Goal: Task Accomplishment & Management: Complete application form

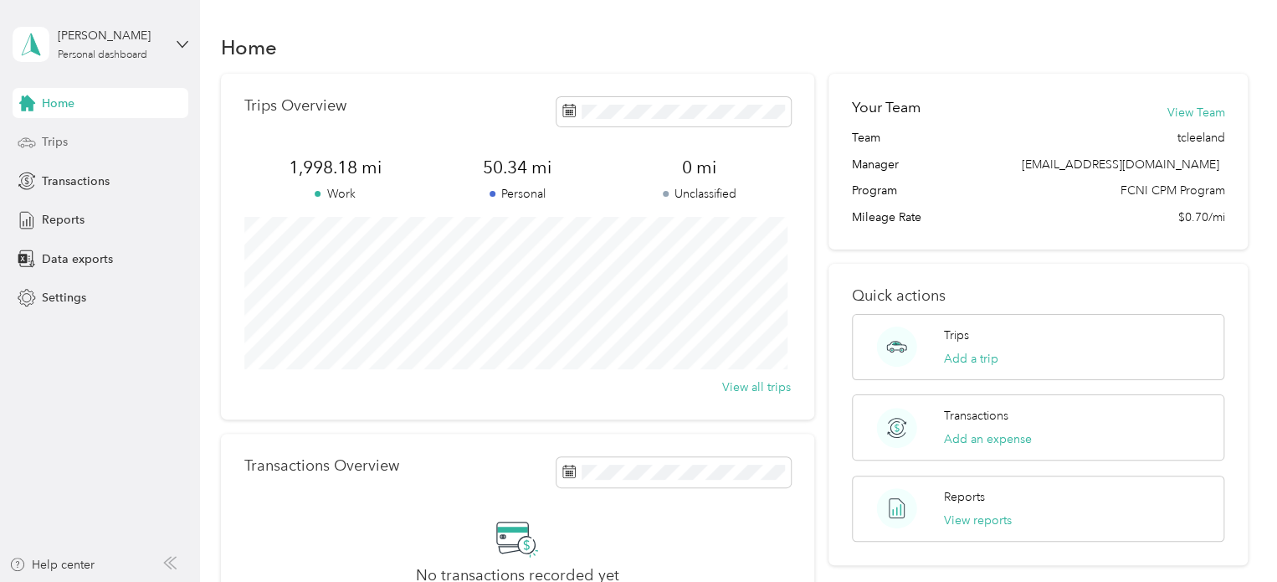
click at [53, 140] on span "Trips" at bounding box center [55, 142] width 26 height 18
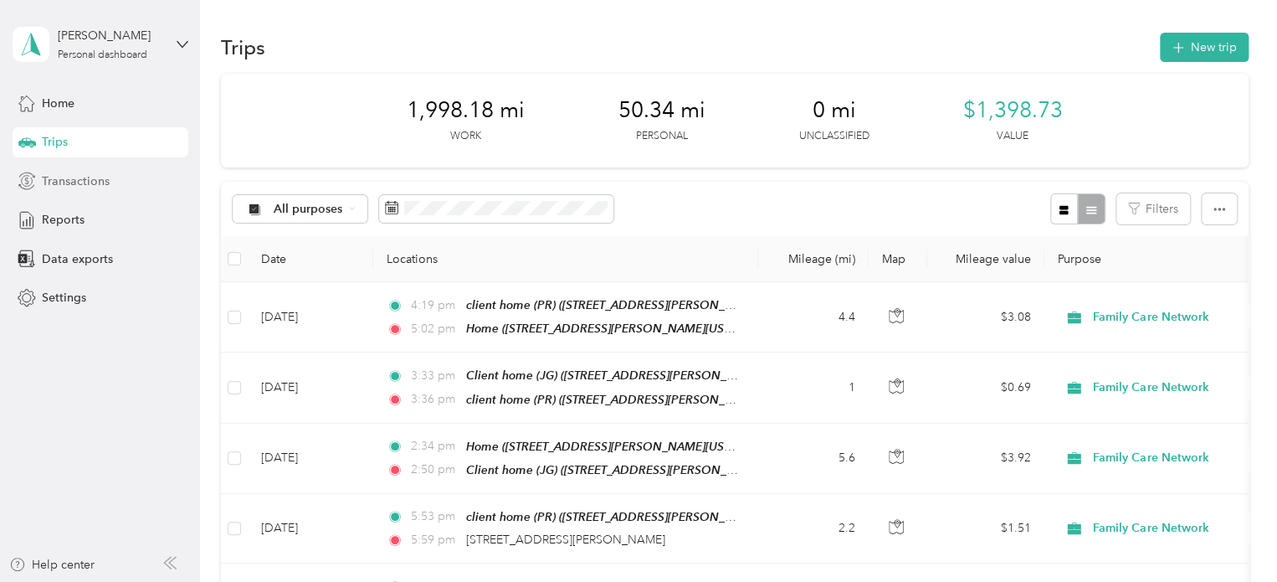
click at [59, 180] on span "Transactions" at bounding box center [76, 181] width 68 height 18
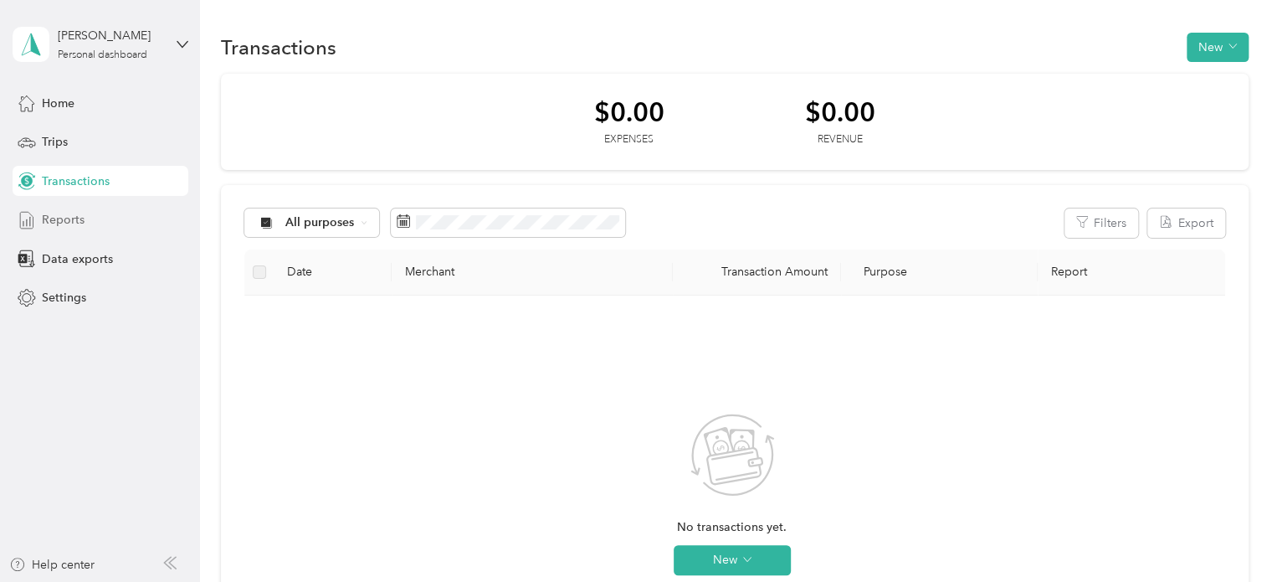
click at [65, 216] on span "Reports" at bounding box center [63, 220] width 43 height 18
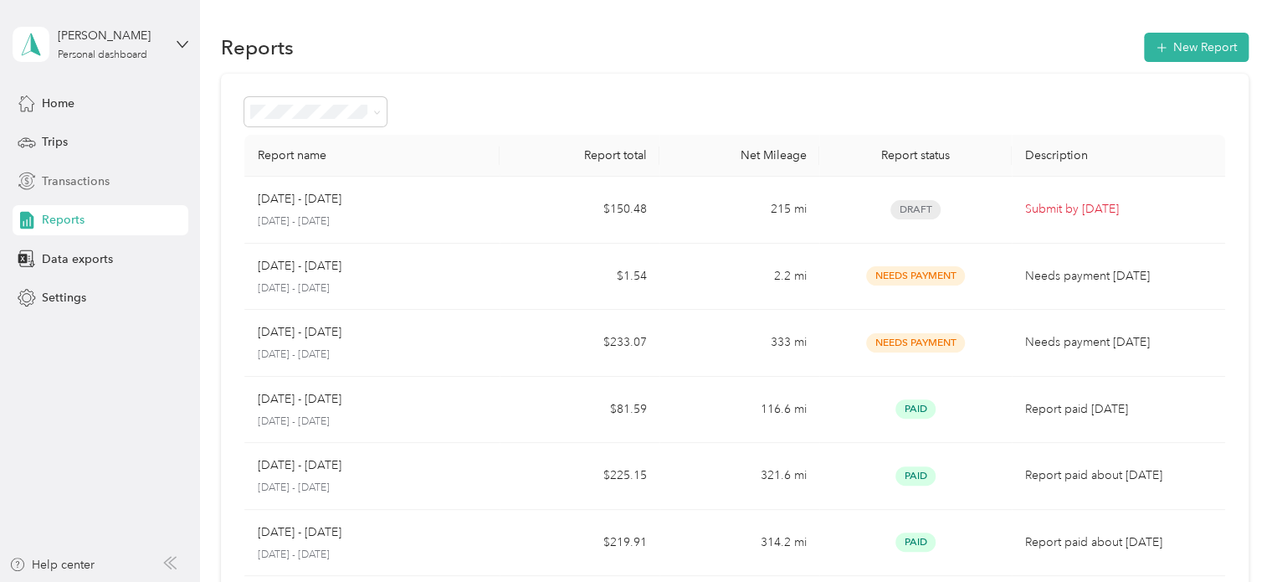
click at [60, 181] on span "Transactions" at bounding box center [76, 181] width 68 height 18
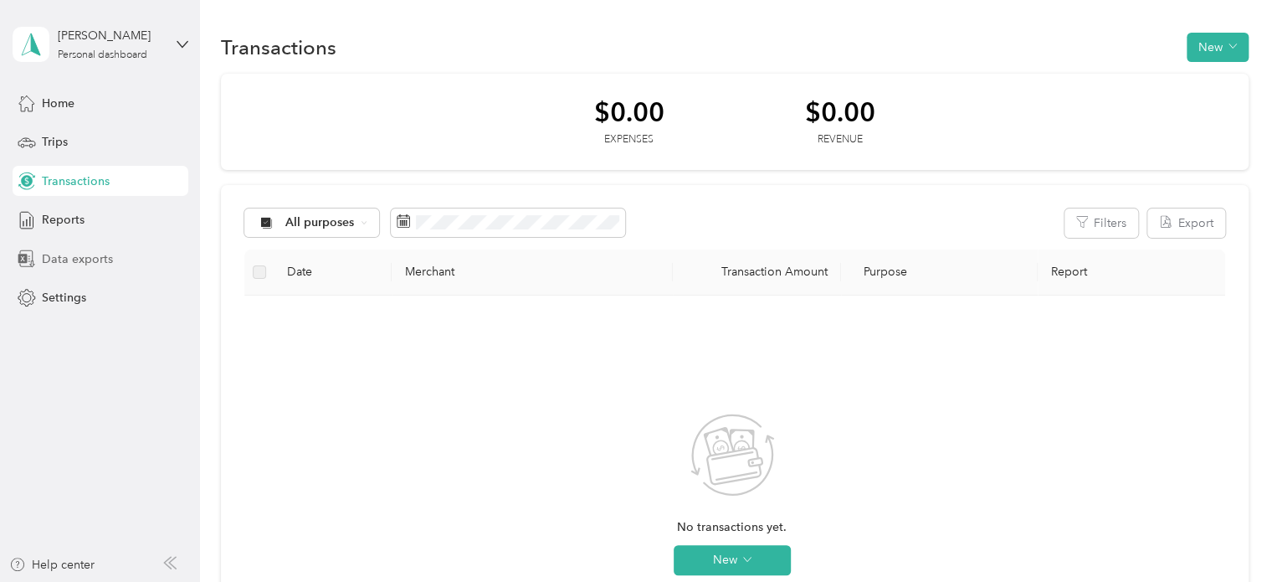
click at [57, 259] on span "Data exports" at bounding box center [77, 259] width 71 height 18
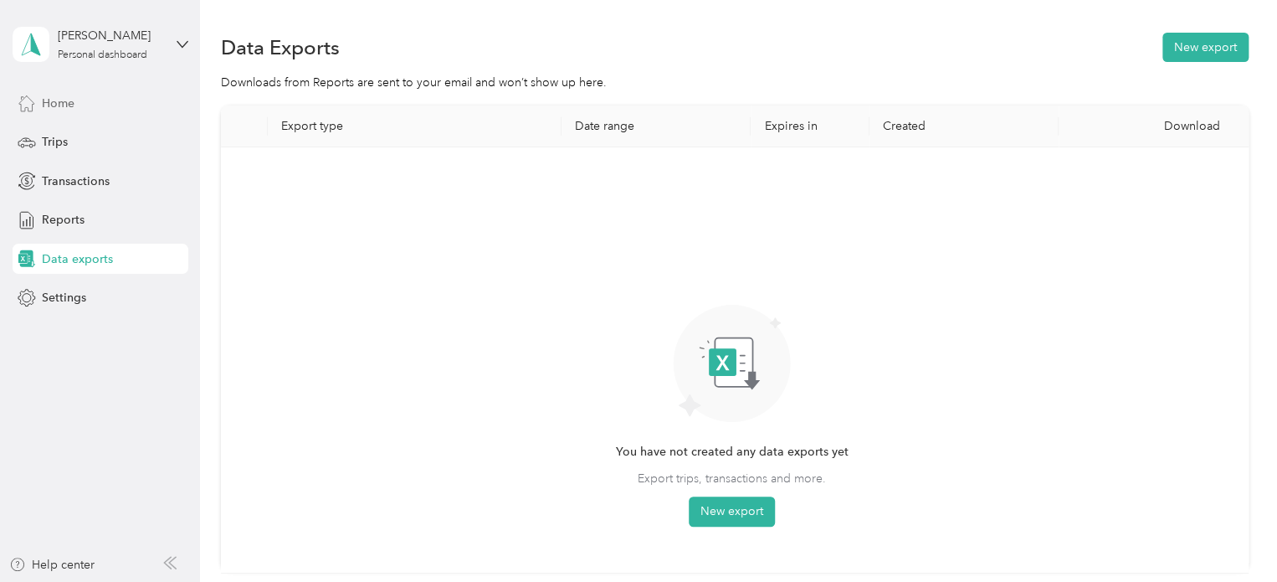
click at [57, 92] on div "Home" at bounding box center [101, 103] width 176 height 30
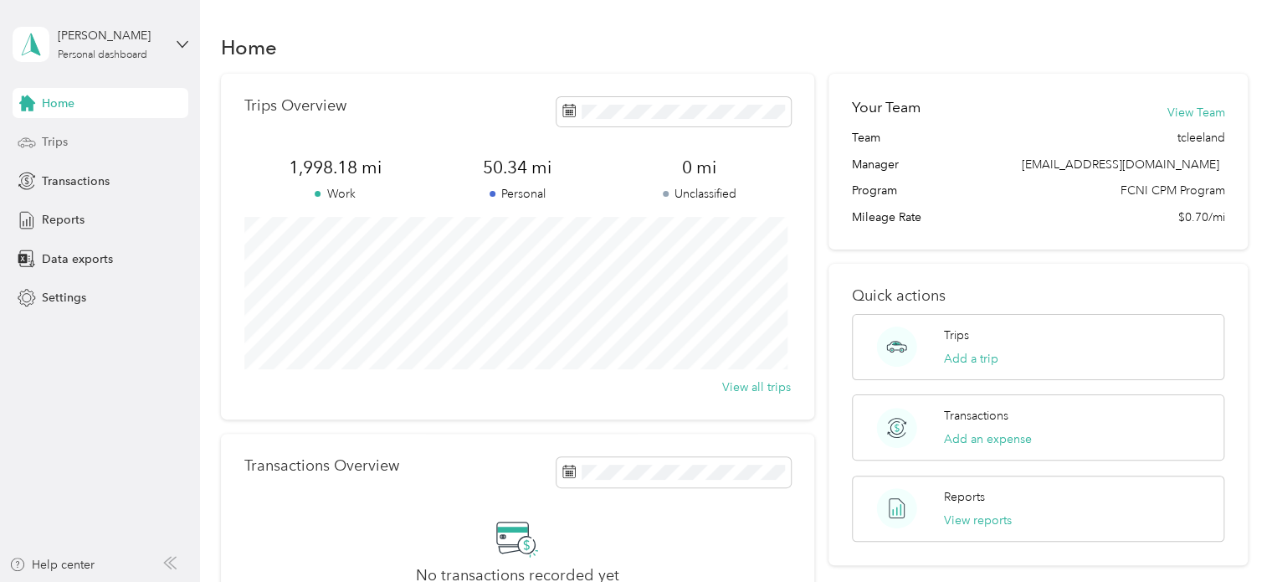
click at [47, 146] on span "Trips" at bounding box center [55, 142] width 26 height 18
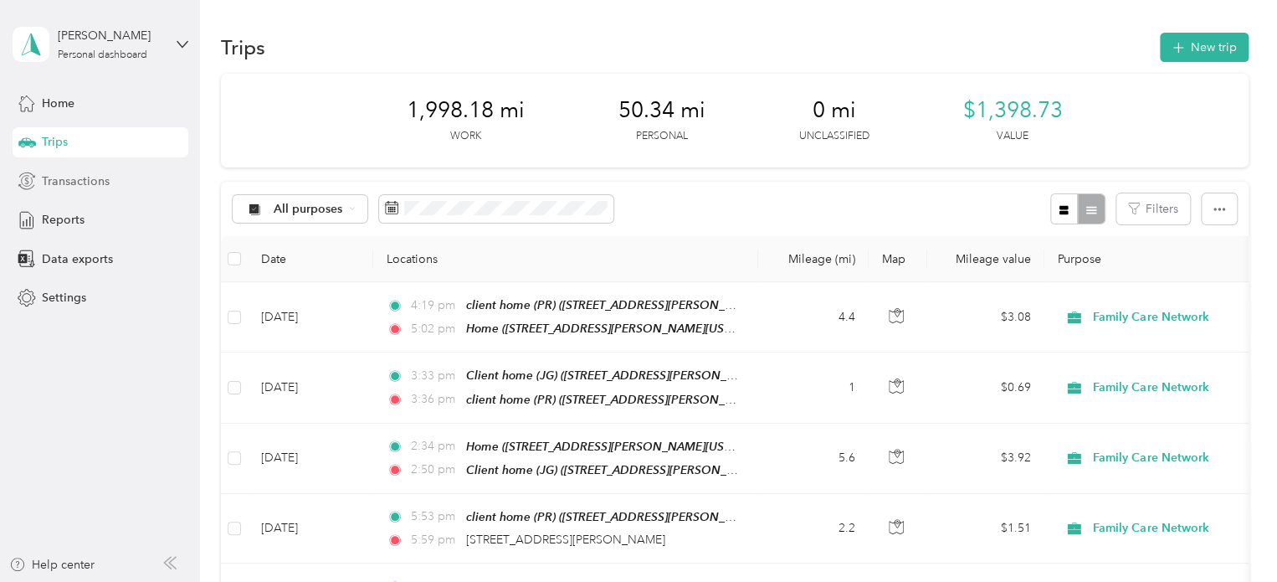
click at [70, 169] on div "Transactions" at bounding box center [101, 181] width 176 height 30
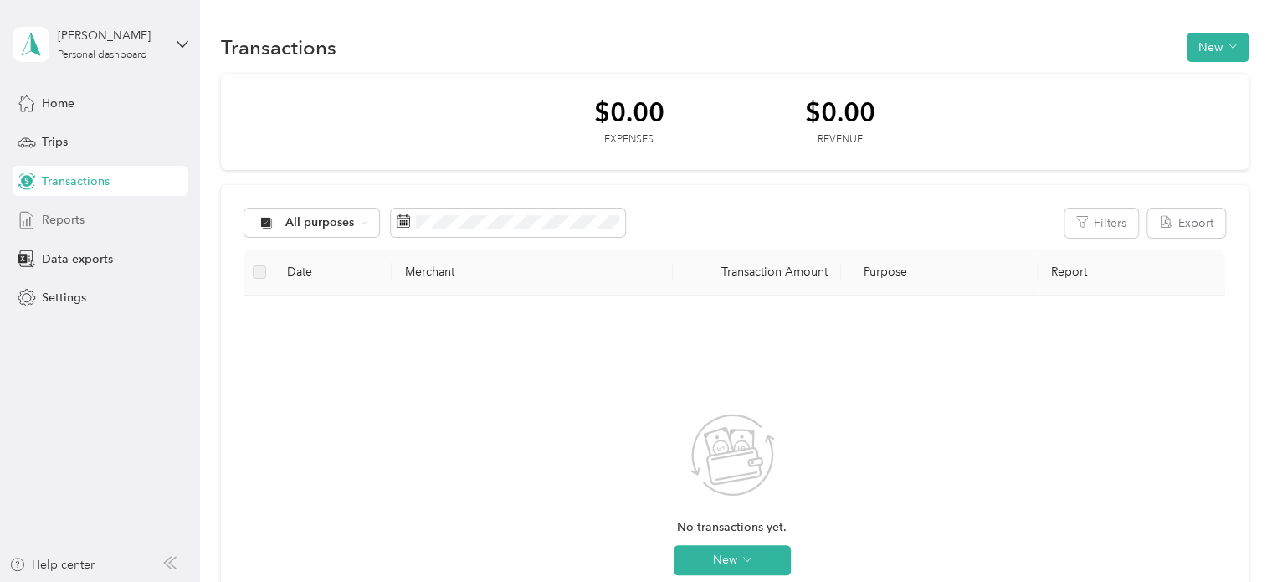
click at [114, 214] on div "Reports" at bounding box center [101, 220] width 176 height 30
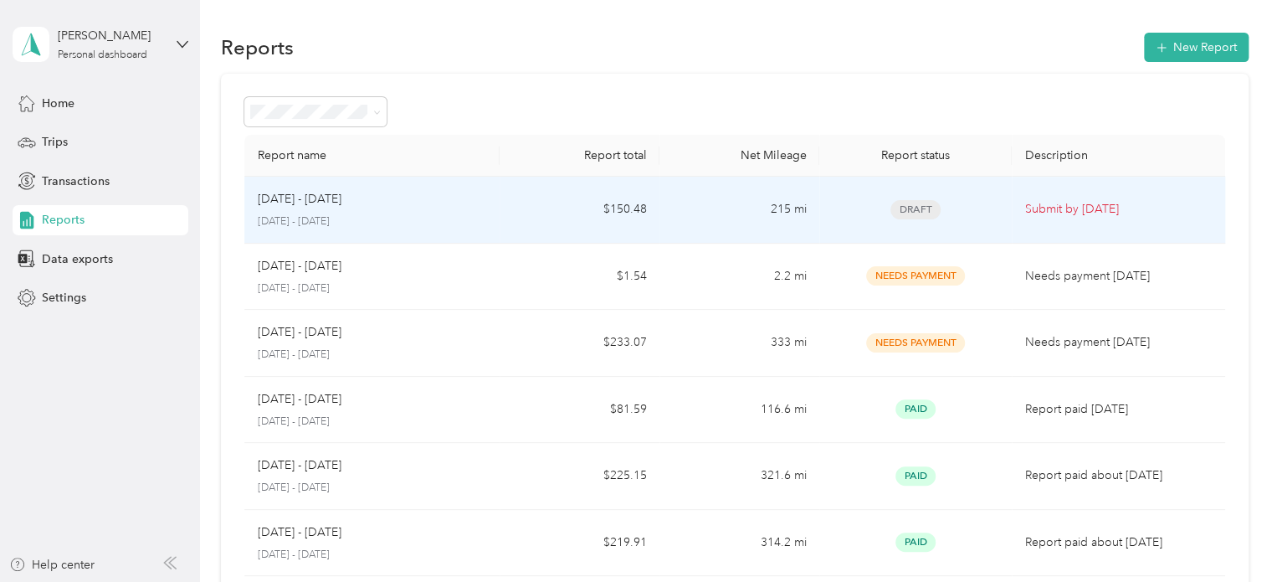
click at [570, 221] on td "$150.48" at bounding box center [580, 210] width 160 height 67
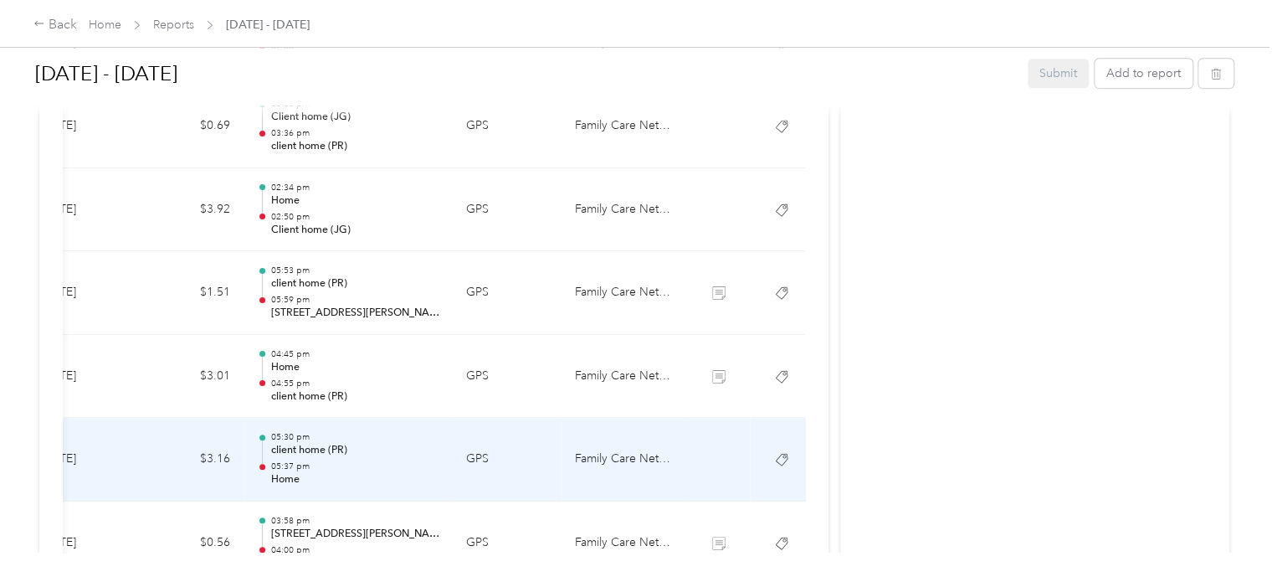
scroll to position [0, 276]
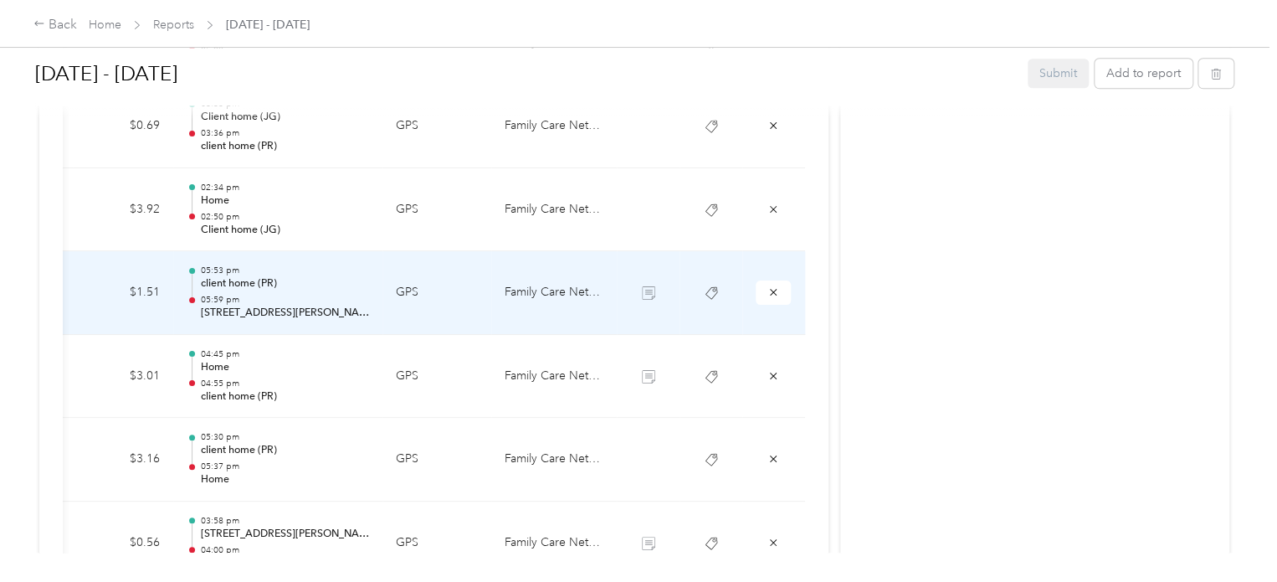
click at [648, 299] on td at bounding box center [648, 293] width 63 height 84
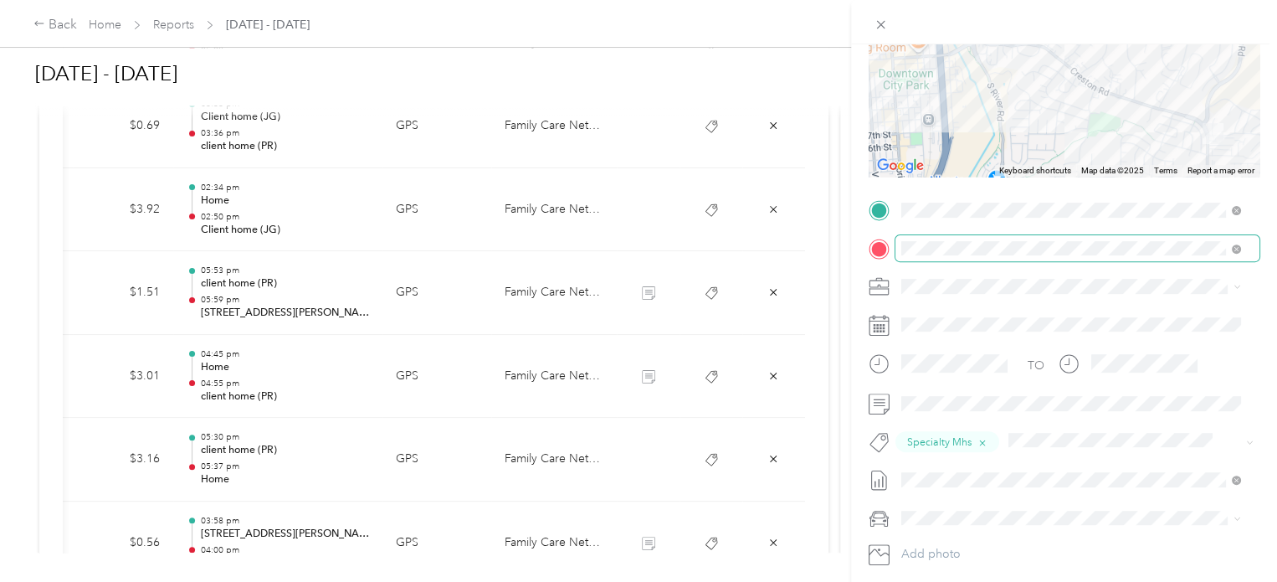
scroll to position [206, 0]
click at [527, 444] on div "Trip details Save This trip cannot be edited because it is either under review,…" at bounding box center [638, 291] width 1277 height 582
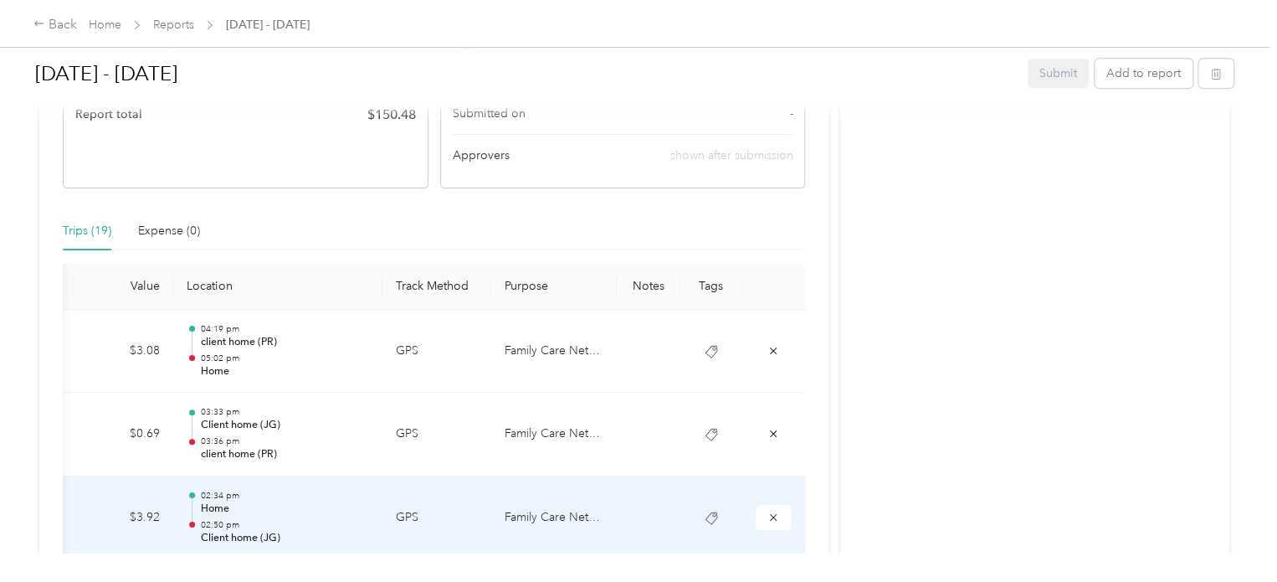
scroll to position [0, 0]
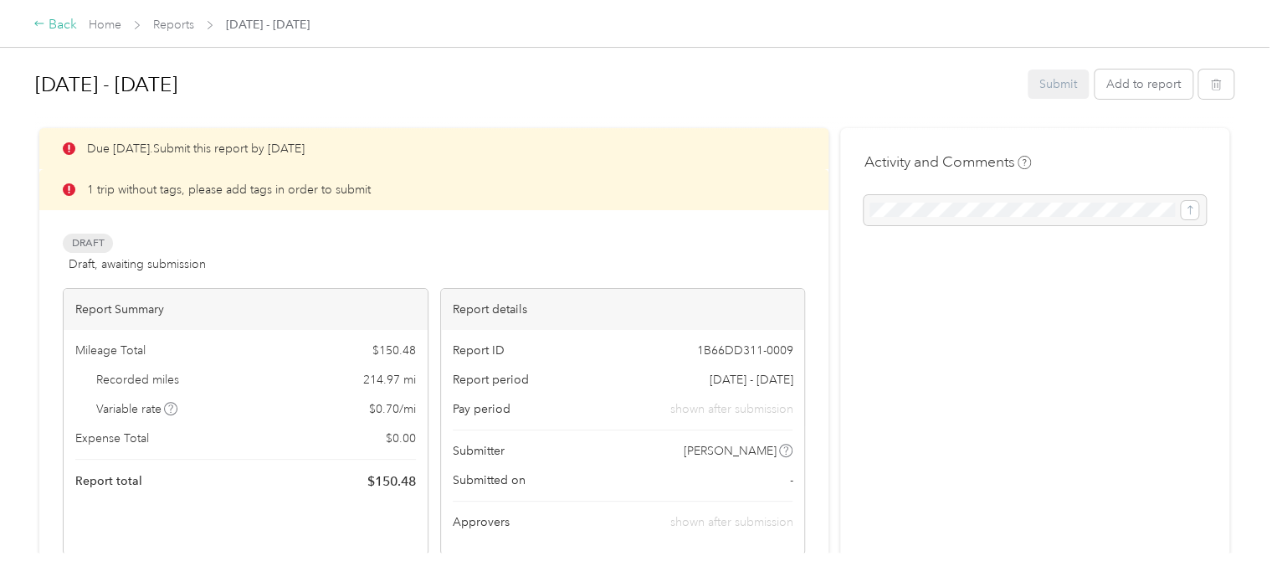
click at [58, 23] on div "Back" at bounding box center [55, 25] width 44 height 20
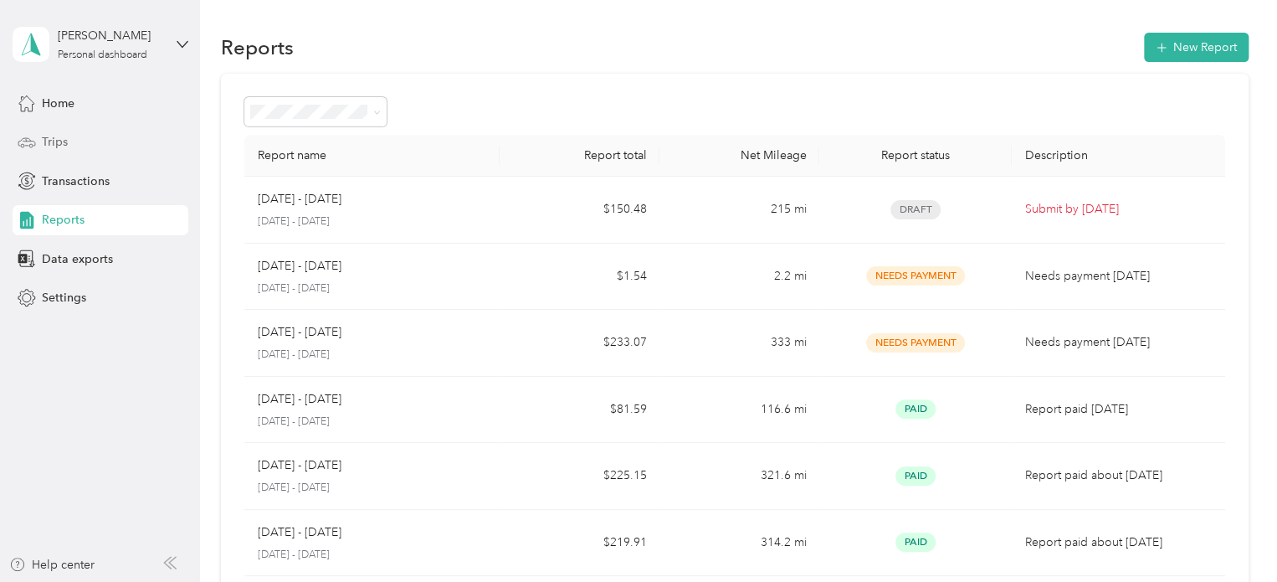
click at [54, 144] on span "Trips" at bounding box center [55, 142] width 26 height 18
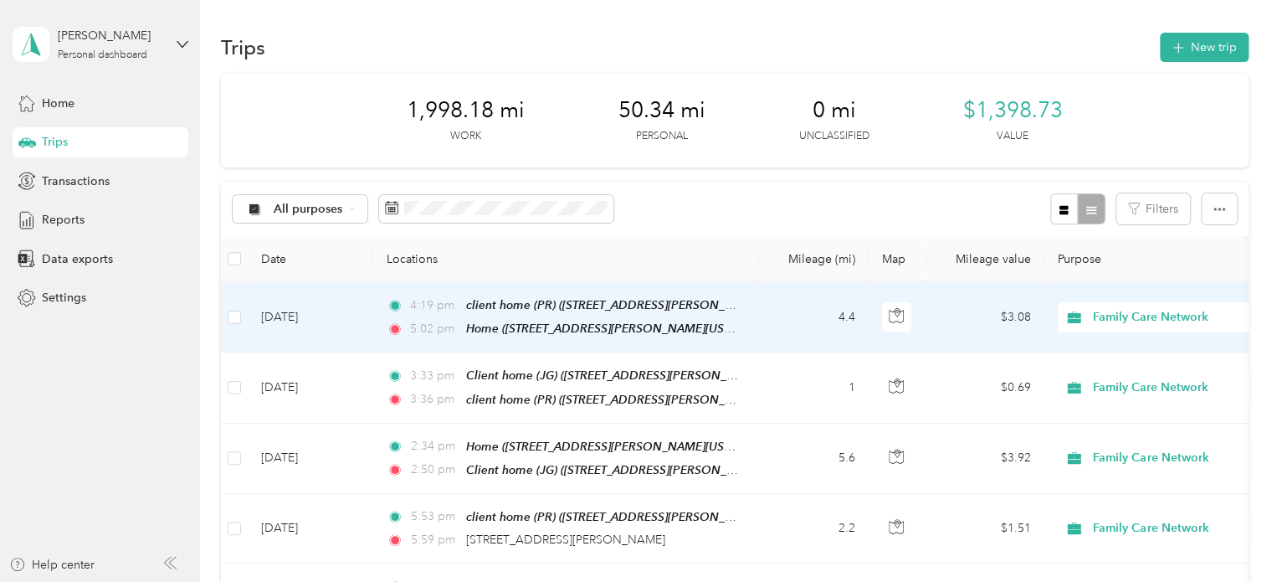
click at [803, 314] on td "4.4" at bounding box center [813, 317] width 110 height 70
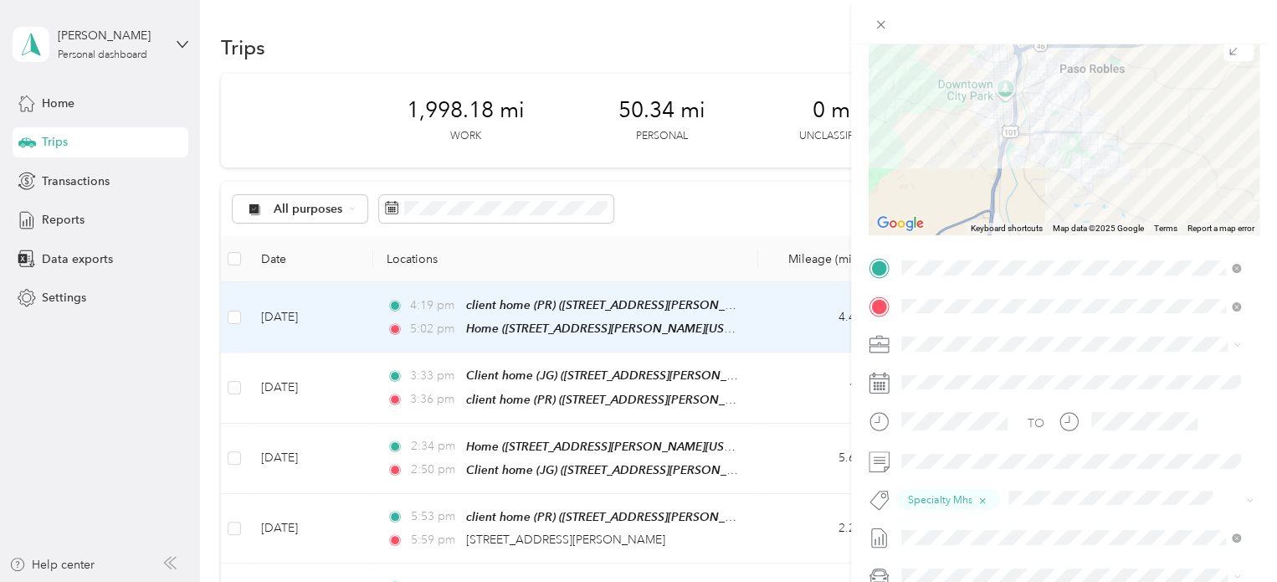
scroll to position [146, 0]
click at [775, 392] on div "Trip details Save This trip cannot be edited because it is either under review,…" at bounding box center [638, 291] width 1277 height 582
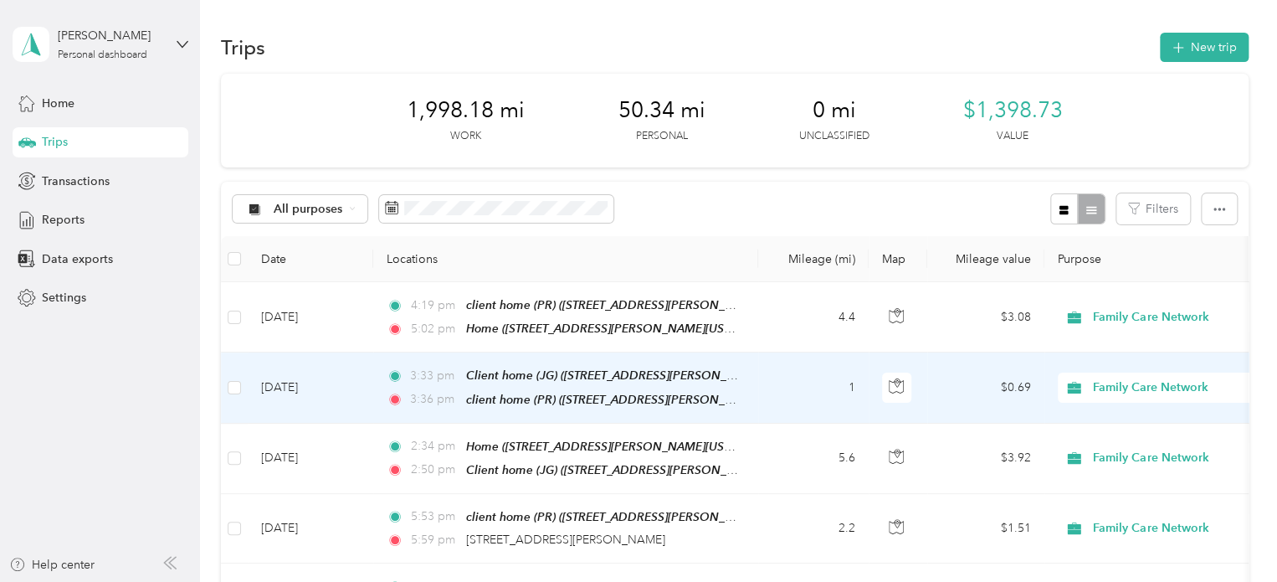
click at [775, 392] on td "1" at bounding box center [813, 387] width 110 height 70
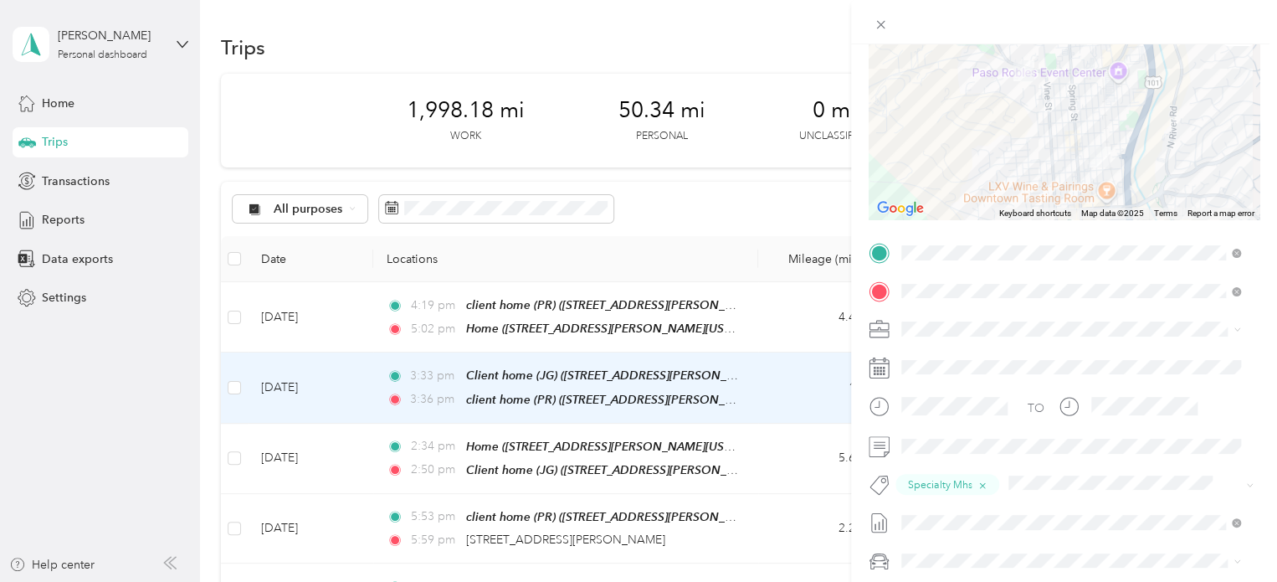
scroll to position [164, 0]
click at [771, 459] on div "Trip details Save This trip cannot be edited because it is either under review,…" at bounding box center [638, 291] width 1277 height 582
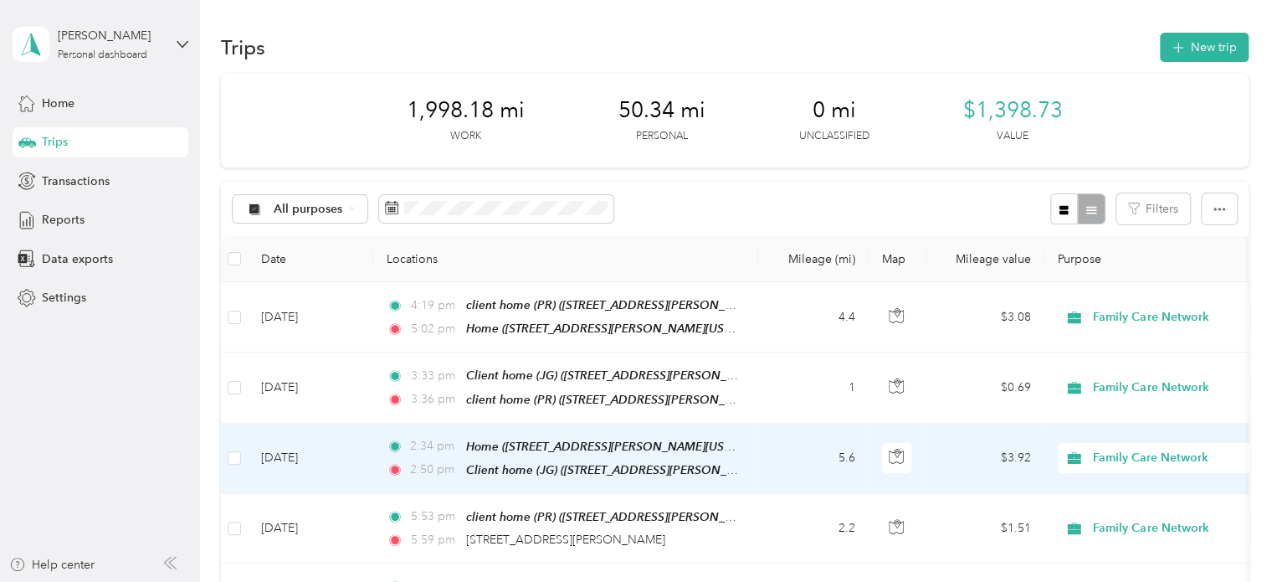
click at [771, 459] on td "5.6" at bounding box center [813, 459] width 110 height 70
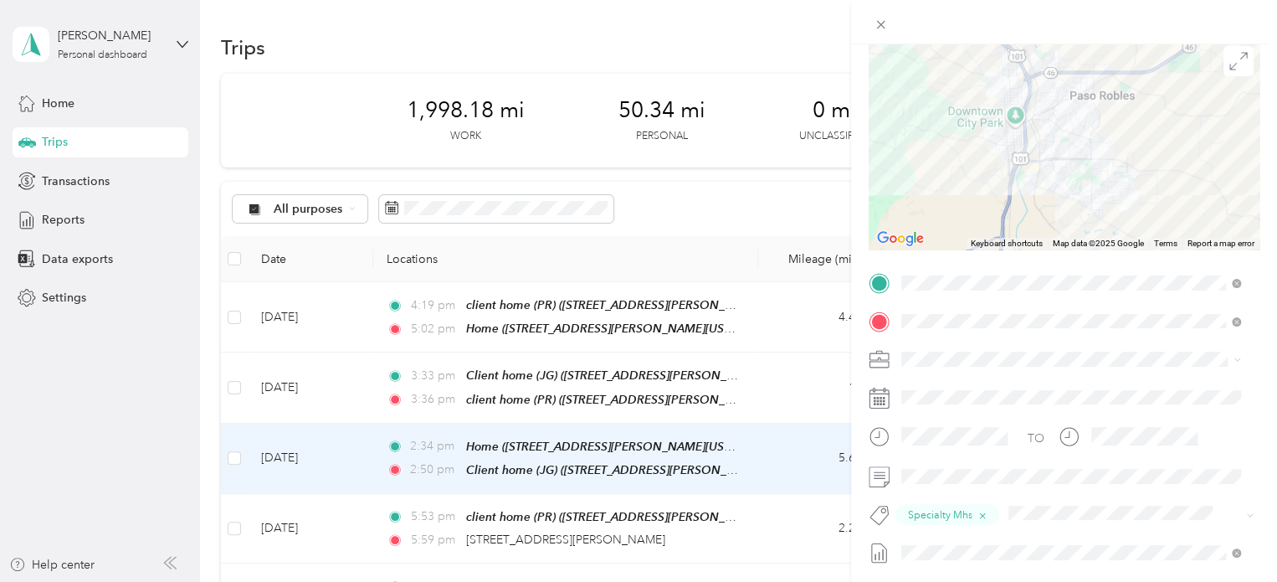
scroll to position [136, 0]
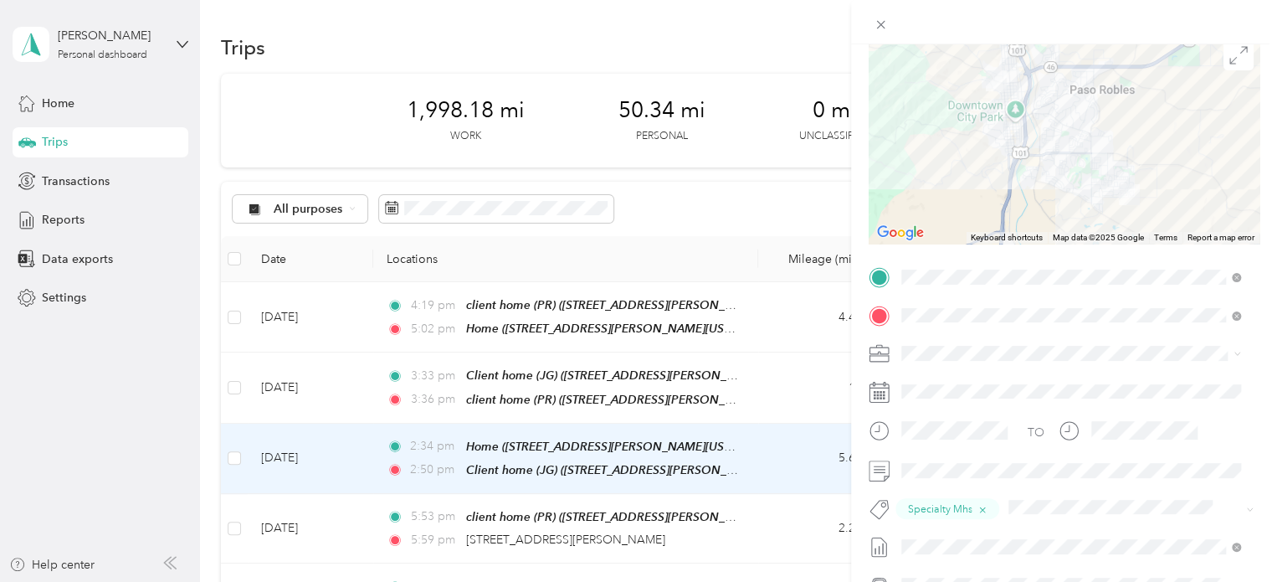
click at [786, 526] on div "Trip details Save This trip cannot be edited because it is either under review,…" at bounding box center [638, 291] width 1277 height 582
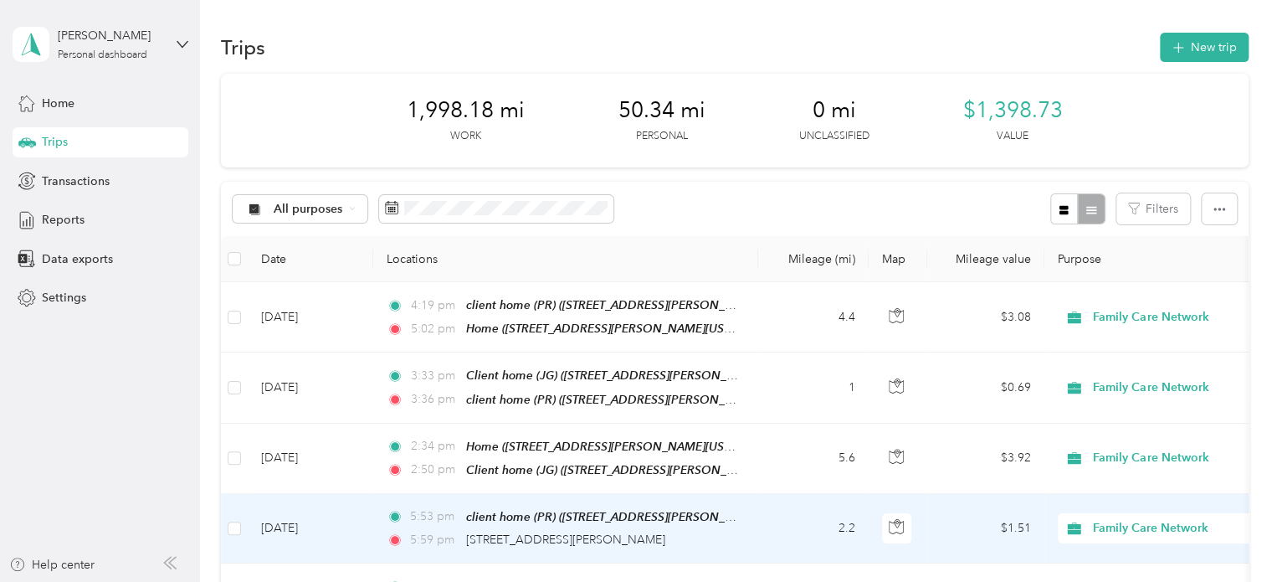
click at [786, 526] on td "2.2" at bounding box center [813, 528] width 110 height 69
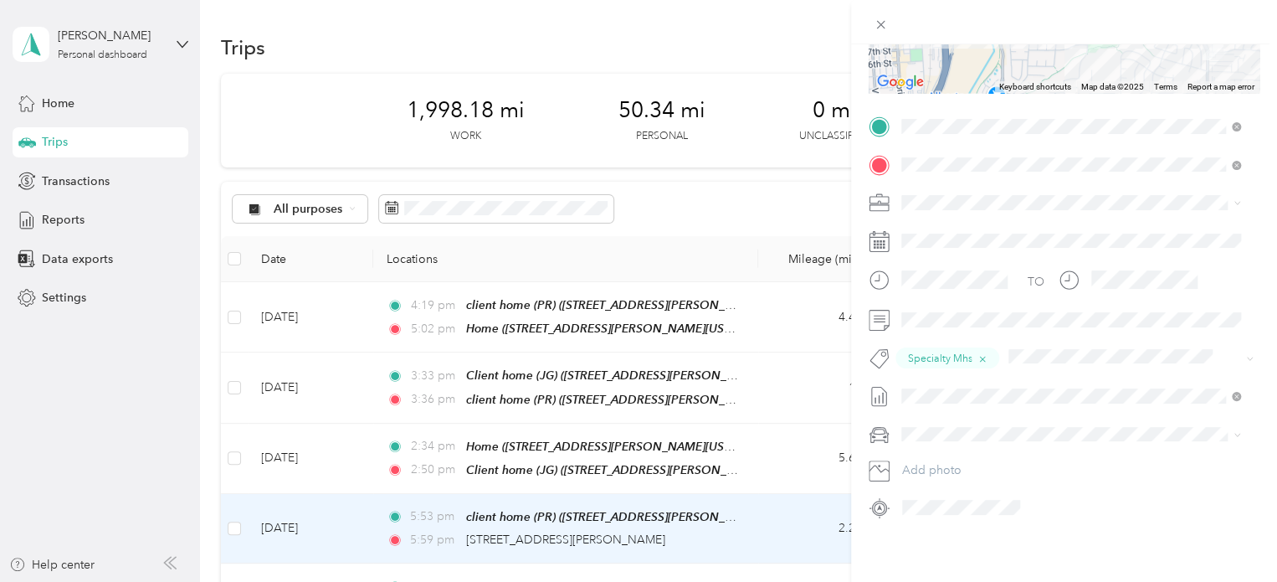
scroll to position [299, 0]
click at [776, 452] on div "Trip details Save This trip cannot be edited because it is either under review,…" at bounding box center [638, 291] width 1277 height 582
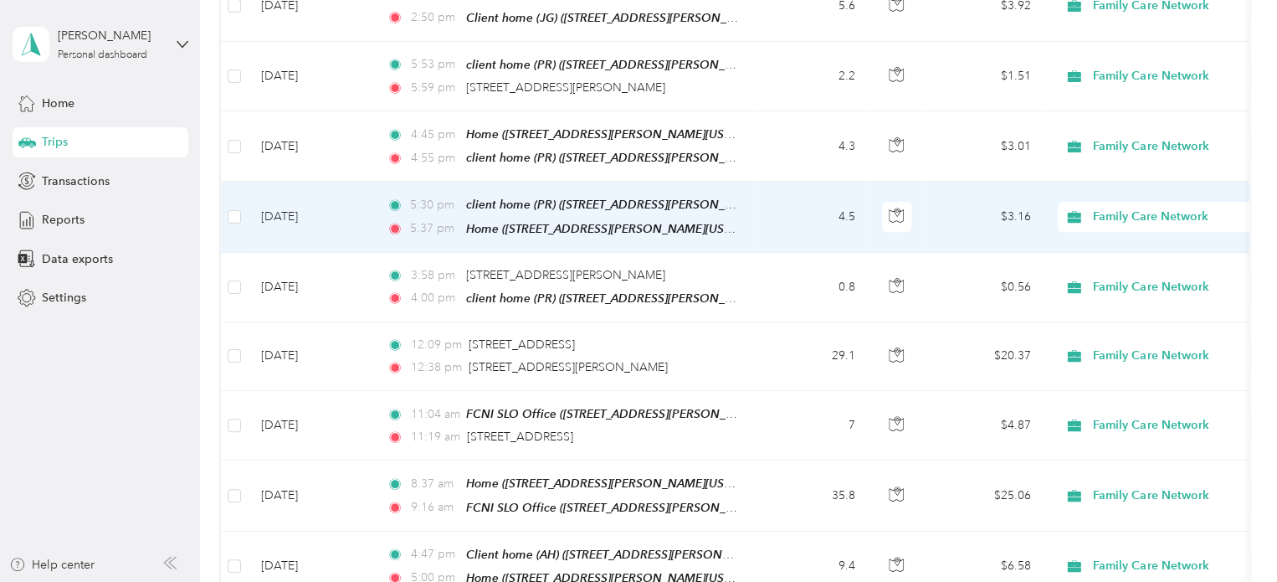
scroll to position [458, 0]
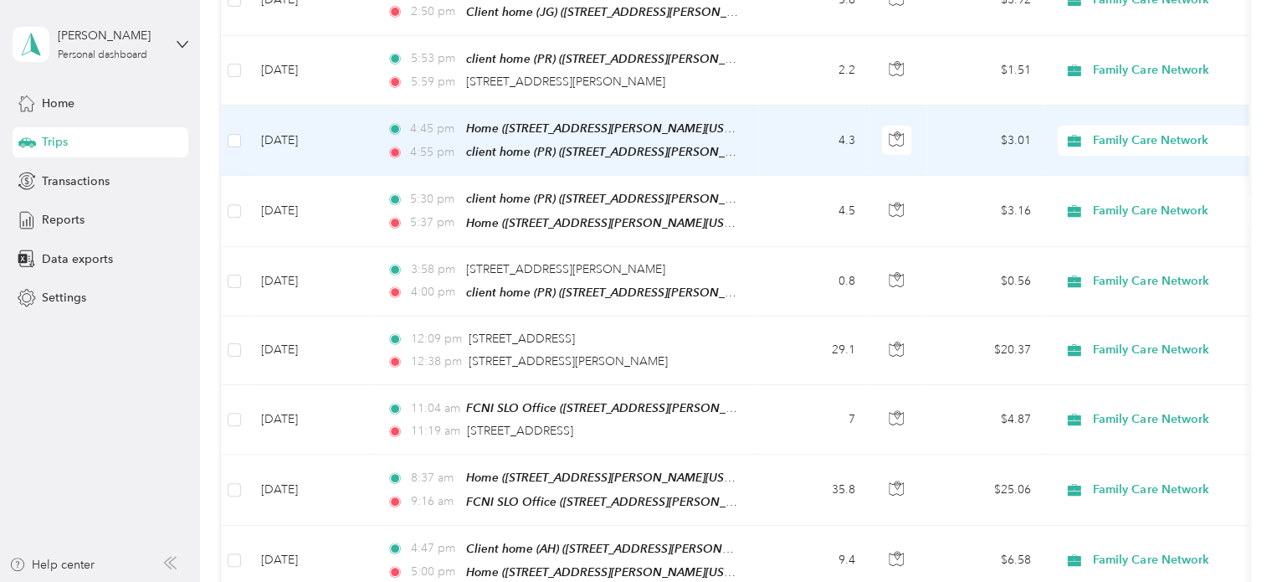
click at [794, 131] on td "4.3" at bounding box center [813, 140] width 110 height 70
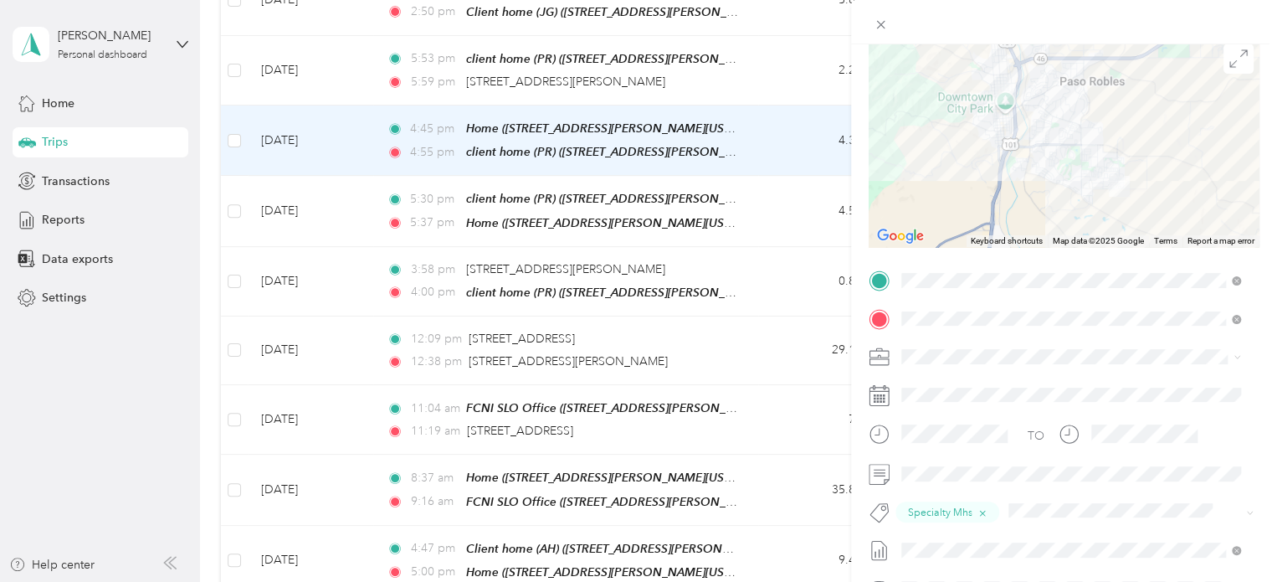
scroll to position [137, 0]
click at [796, 191] on div "Trip details Save This trip cannot be edited because it is either under review,…" at bounding box center [638, 291] width 1277 height 582
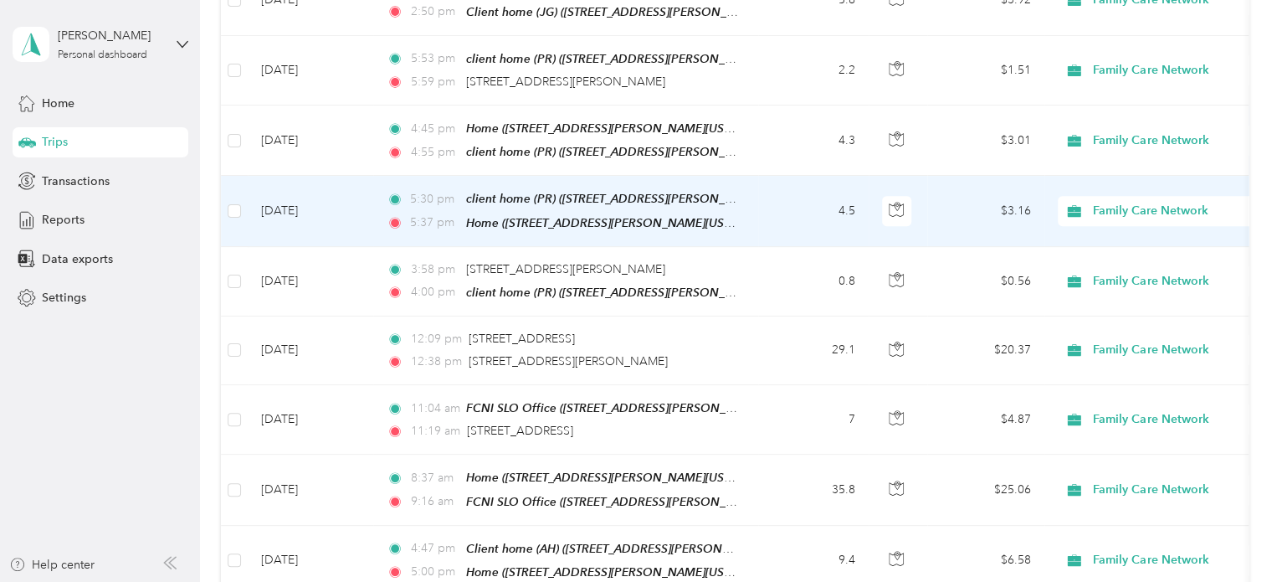
click at [793, 202] on td "4.5" at bounding box center [813, 211] width 110 height 70
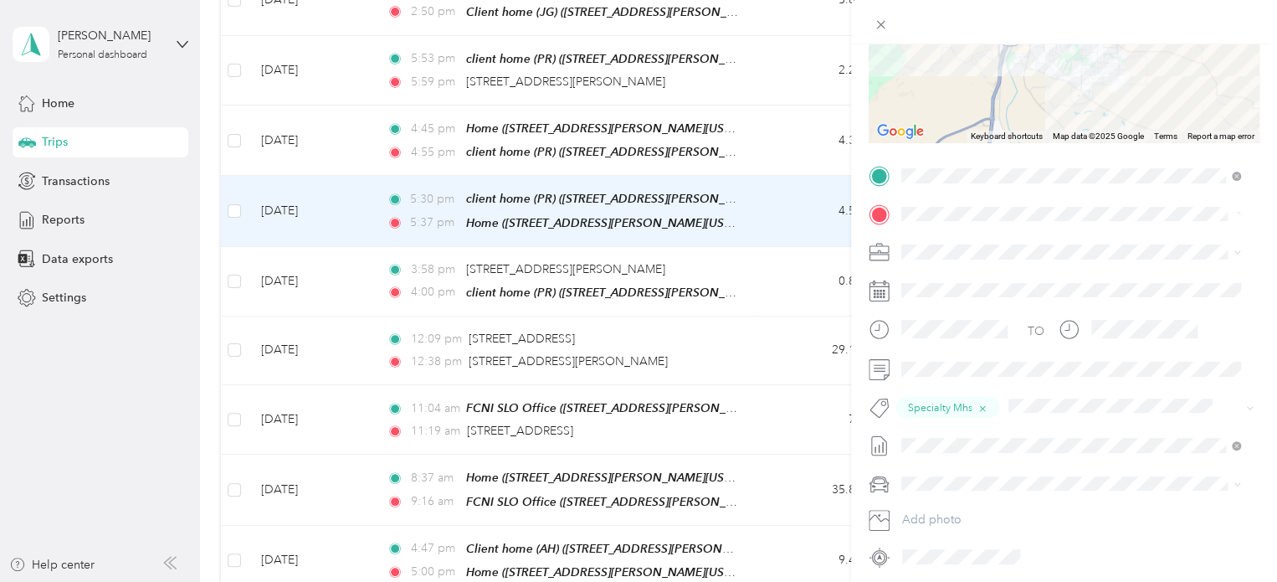
scroll to position [254, 0]
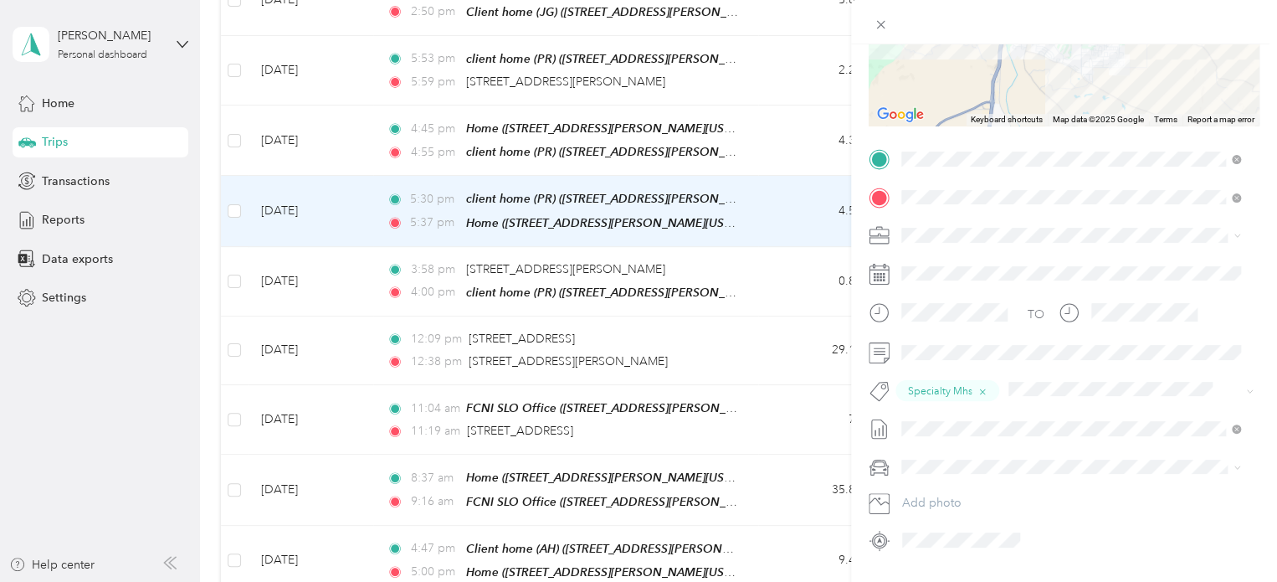
click at [783, 262] on div "Trip details Save This trip cannot be edited because it is either under review,…" at bounding box center [638, 291] width 1277 height 582
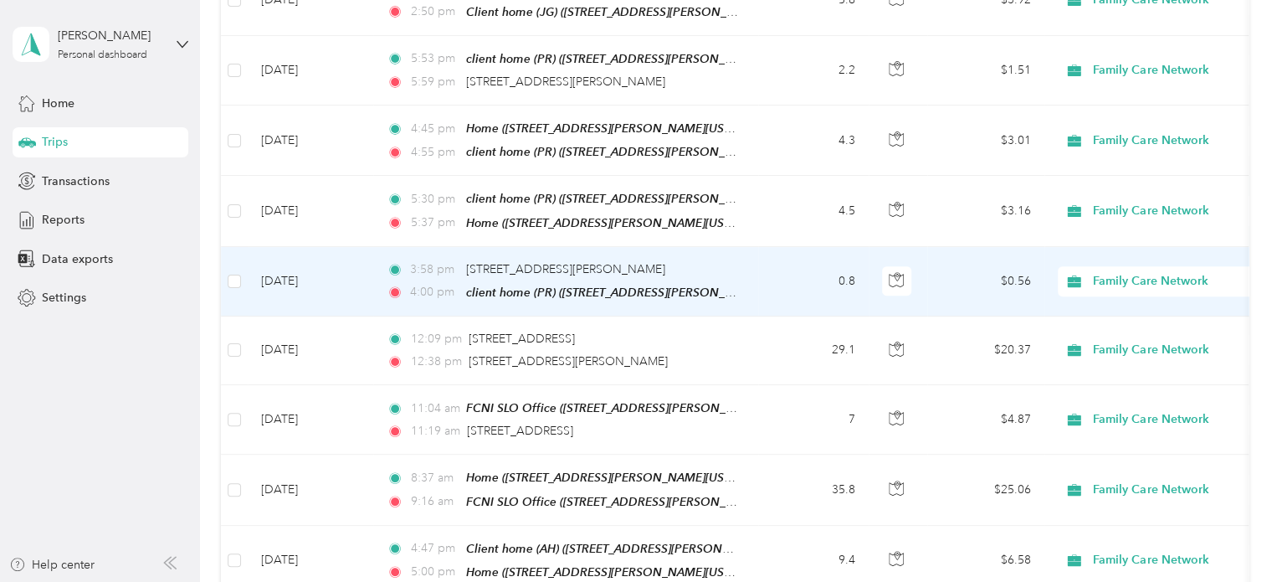
click at [783, 262] on td "0.8" at bounding box center [813, 281] width 110 height 69
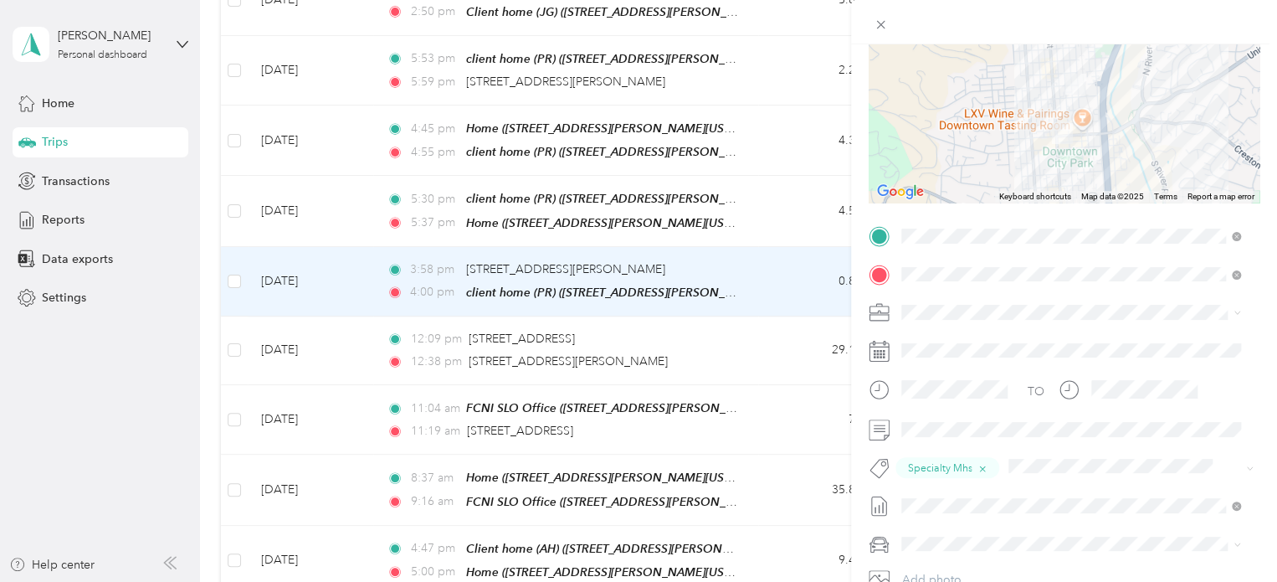
scroll to position [180, 0]
click at [763, 334] on div "Trip details Save This trip cannot be edited because it is either under review,…" at bounding box center [638, 291] width 1277 height 582
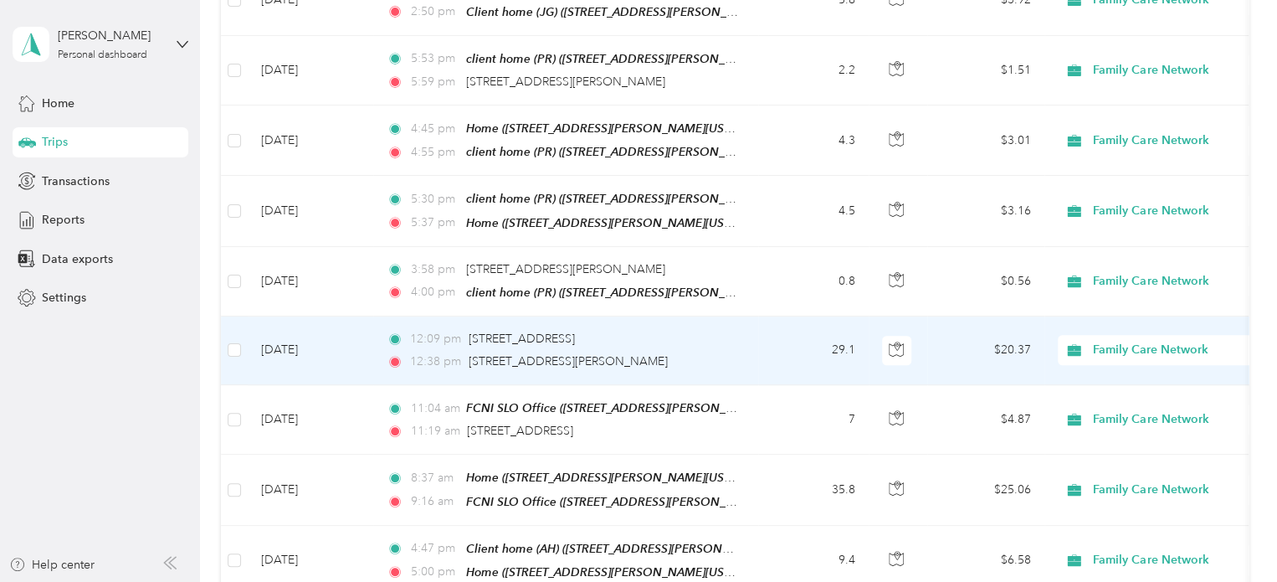
click at [763, 334] on td "29.1" at bounding box center [813, 350] width 110 height 69
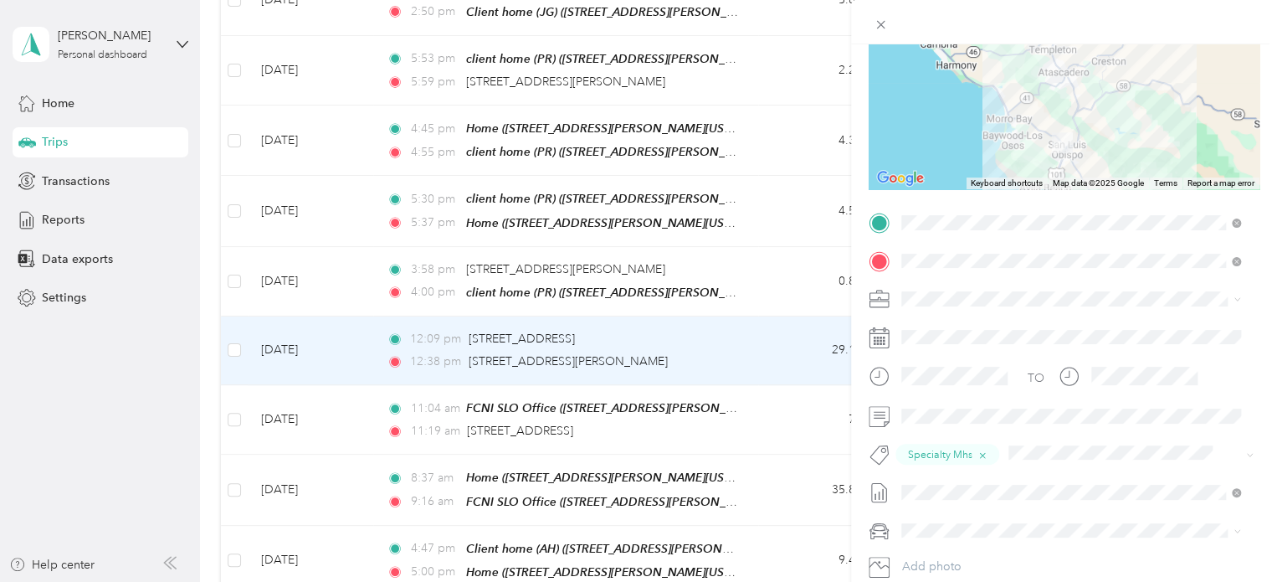
scroll to position [191, 0]
click at [782, 412] on div "Trip details Save This trip cannot be edited because it is either under review,…" at bounding box center [638, 291] width 1277 height 582
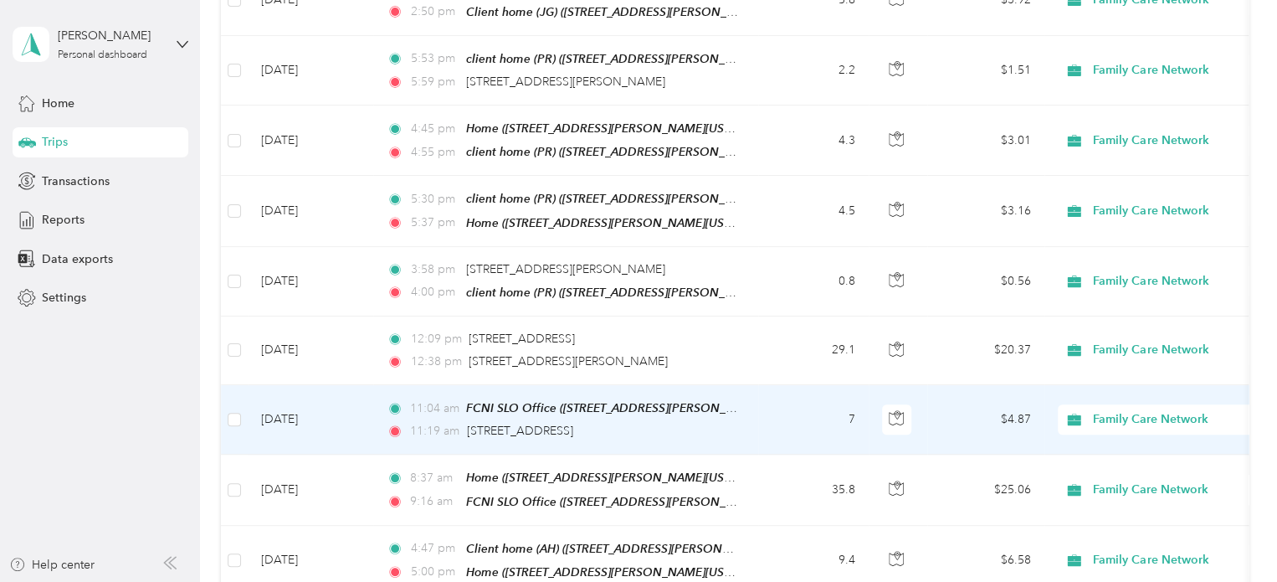
click at [782, 412] on td "7" at bounding box center [813, 419] width 110 height 69
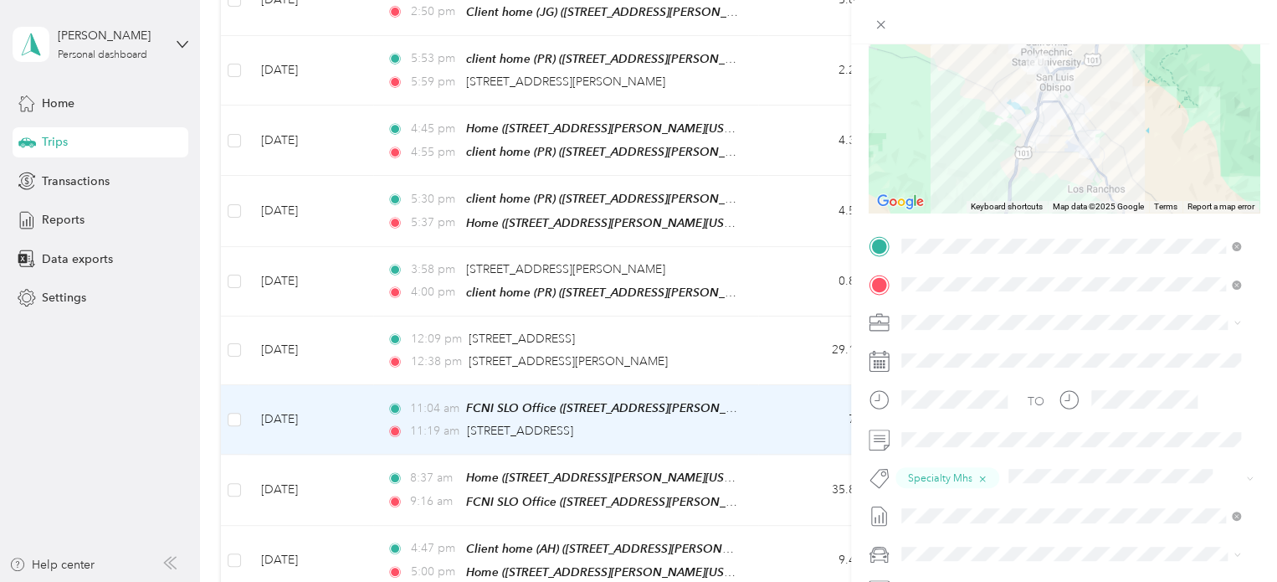
scroll to position [169, 0]
click at [777, 477] on div "Trip details Save This trip cannot be edited because it is either under review,…" at bounding box center [638, 291] width 1277 height 582
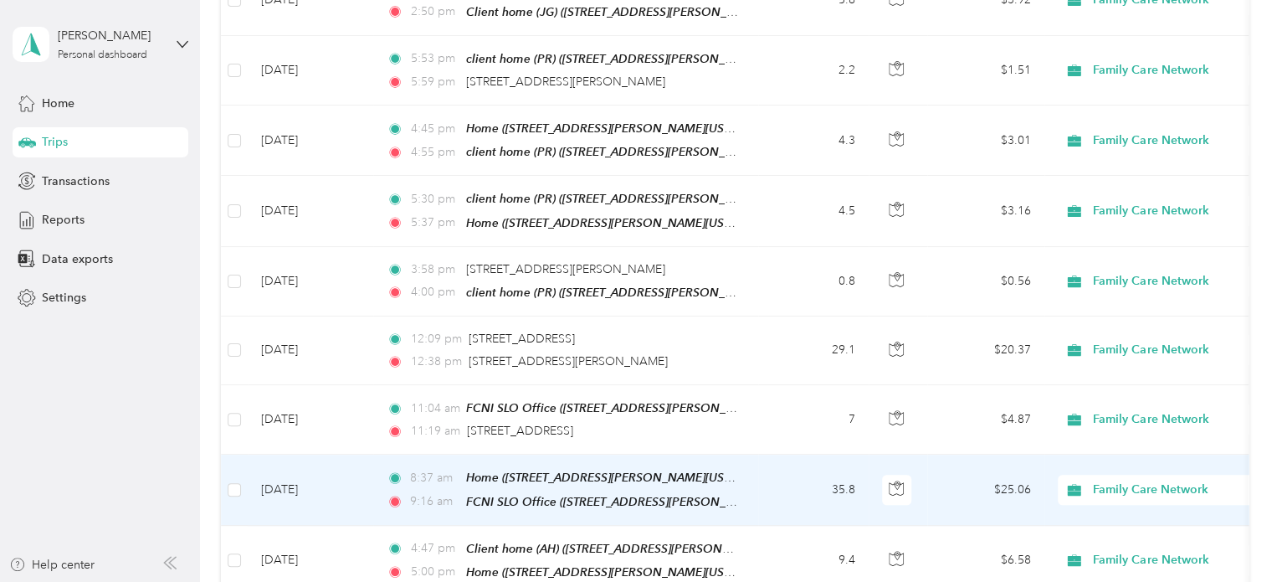
click at [777, 477] on td "35.8" at bounding box center [813, 490] width 110 height 70
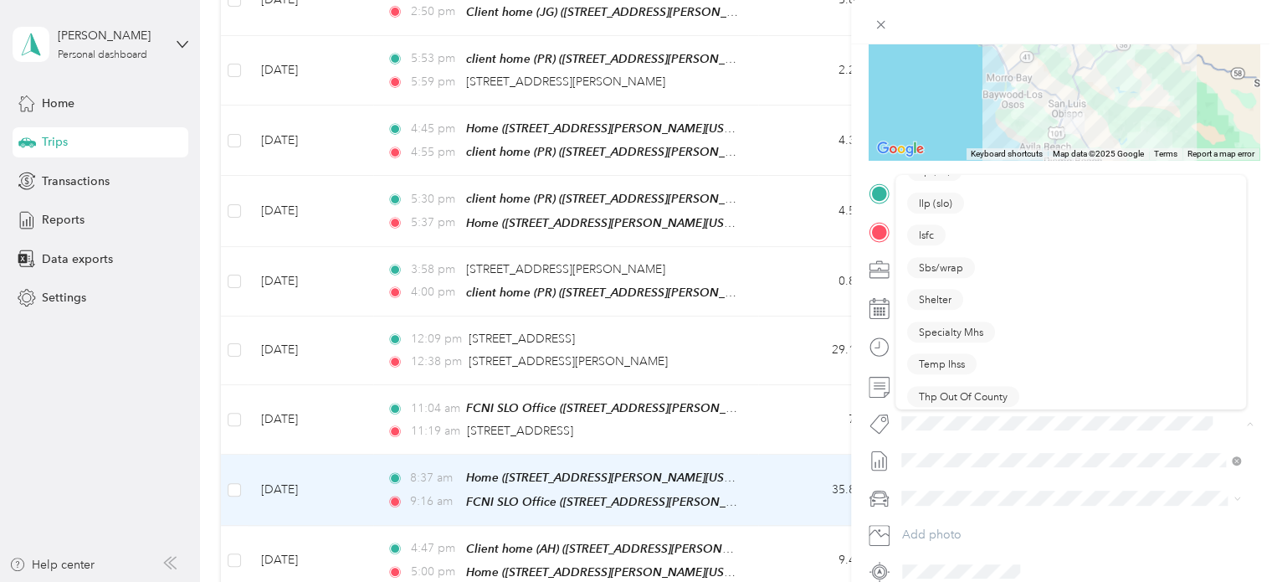
scroll to position [375, 0]
click at [951, 333] on li "Specialty Mhs" at bounding box center [1071, 332] width 351 height 33
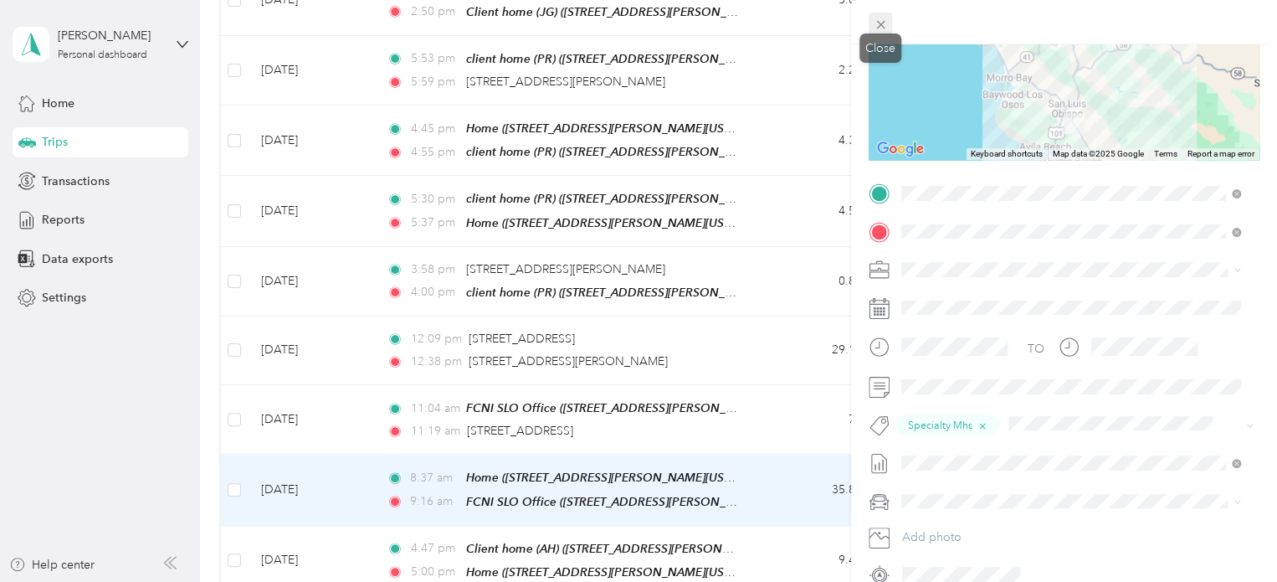
click at [881, 23] on icon at bounding box center [880, 25] width 8 height 8
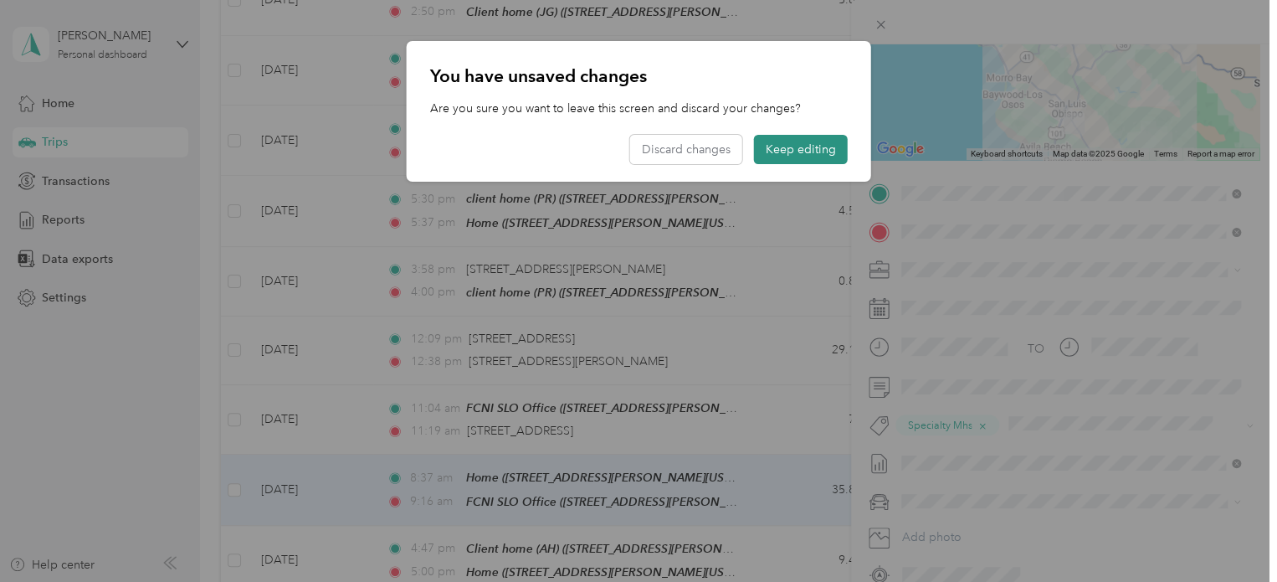
click at [777, 154] on button "Keep editing" at bounding box center [801, 149] width 94 height 29
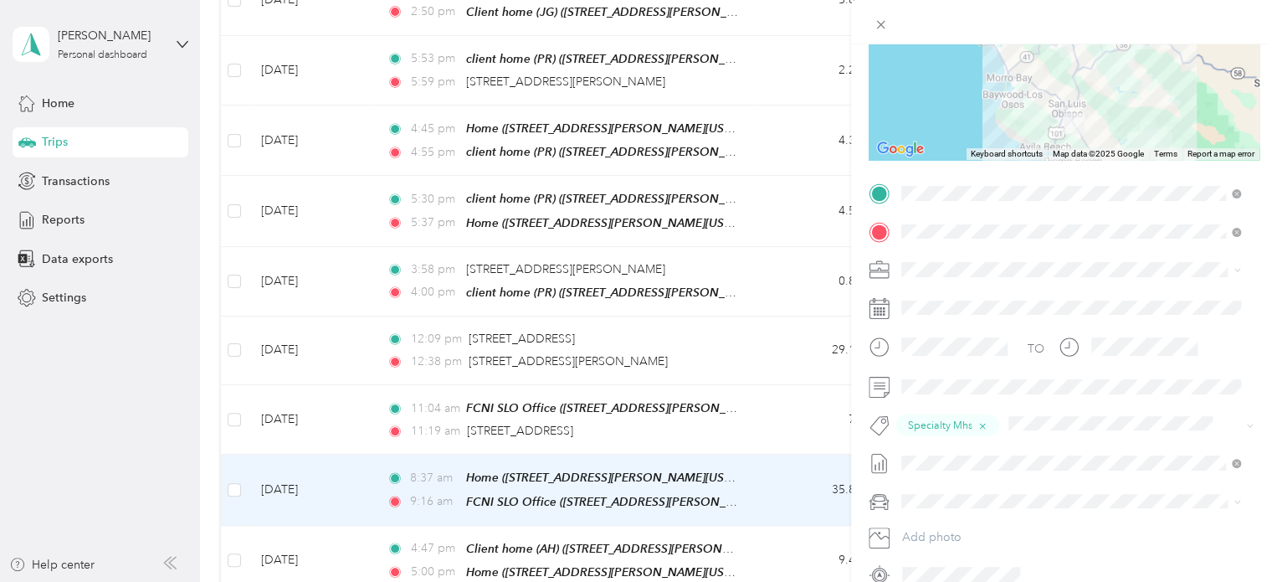
click at [761, 297] on div "Trip details Save This trip cannot be edited because it is either under review,…" at bounding box center [638, 291] width 1277 height 582
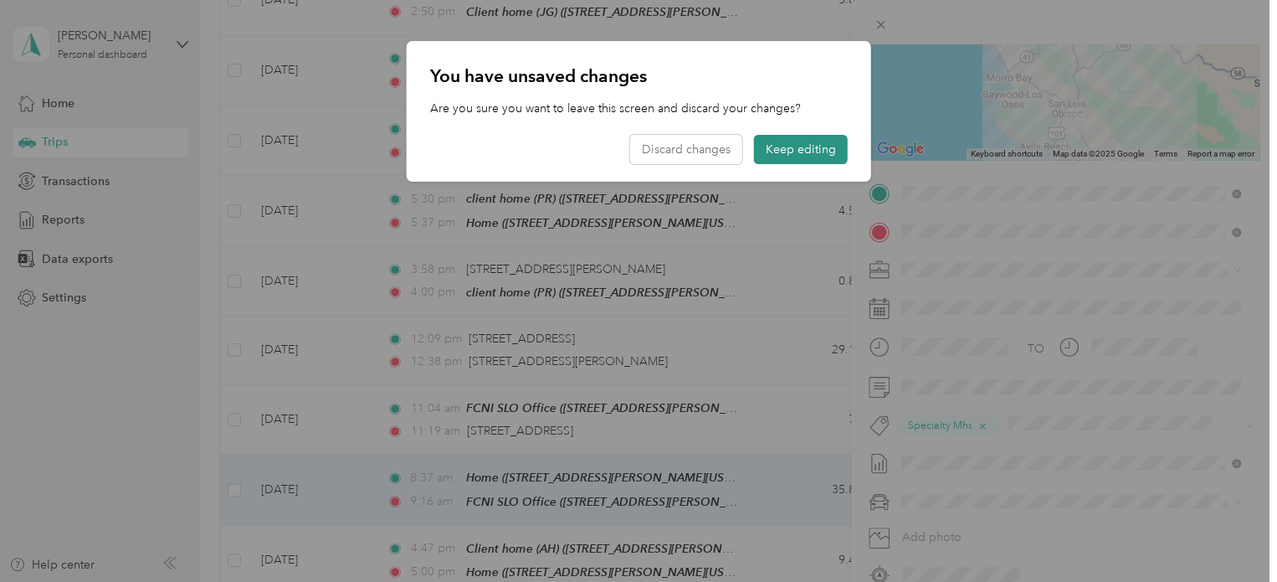
click at [802, 151] on button "Keep editing" at bounding box center [801, 149] width 94 height 29
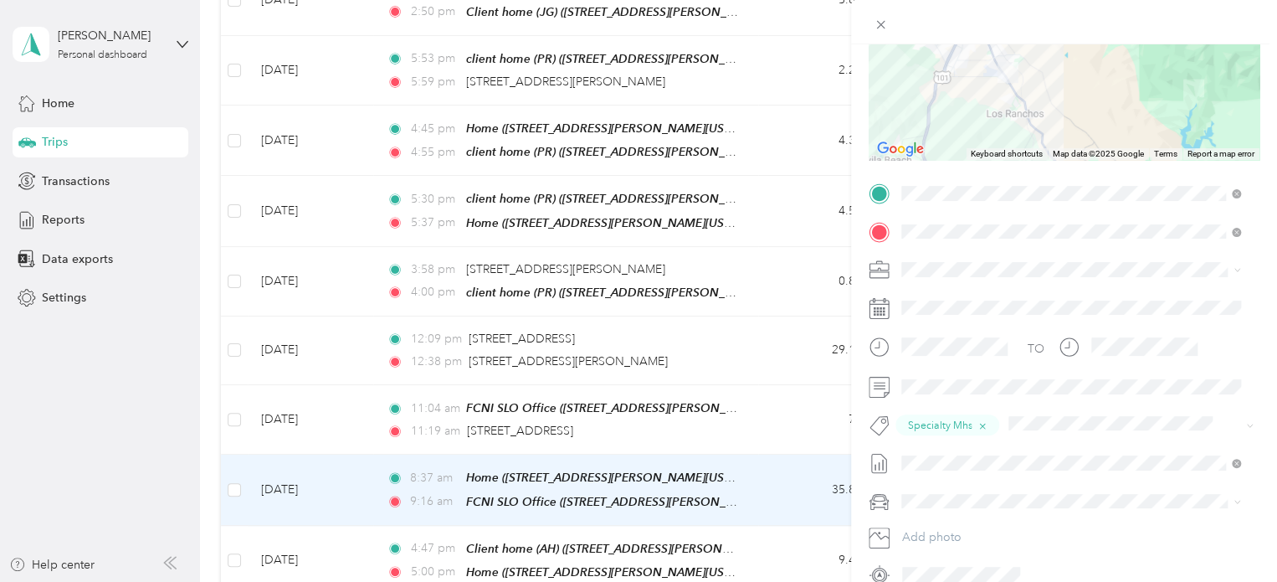
scroll to position [0, 0]
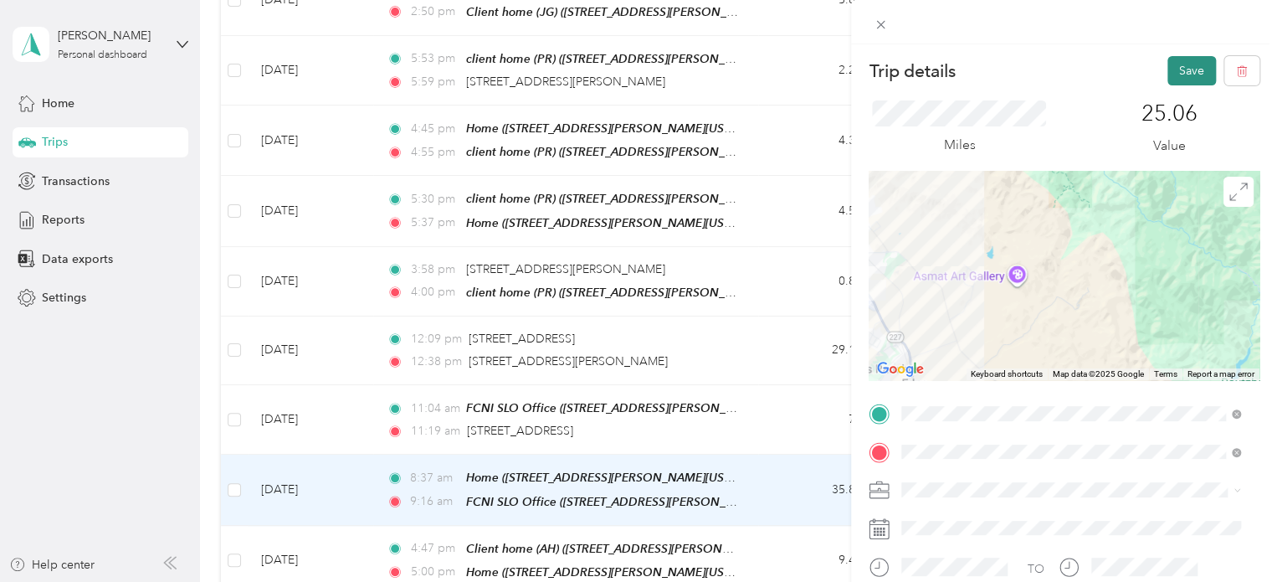
click at [1180, 71] on button "Save" at bounding box center [1192, 70] width 49 height 29
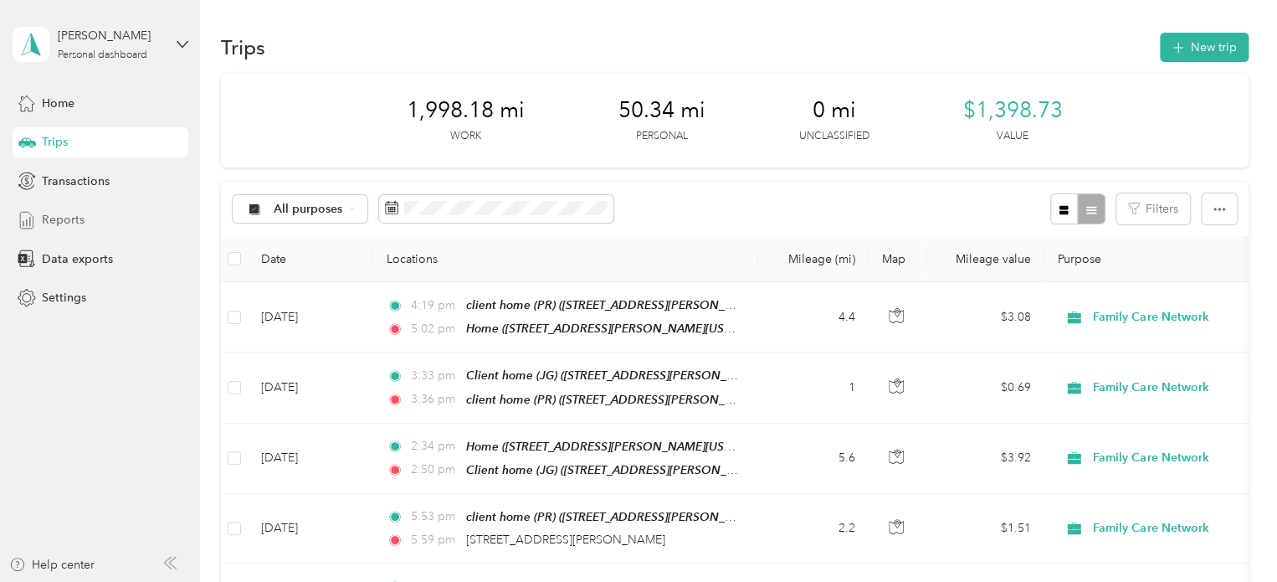
click at [57, 224] on span "Reports" at bounding box center [63, 220] width 43 height 18
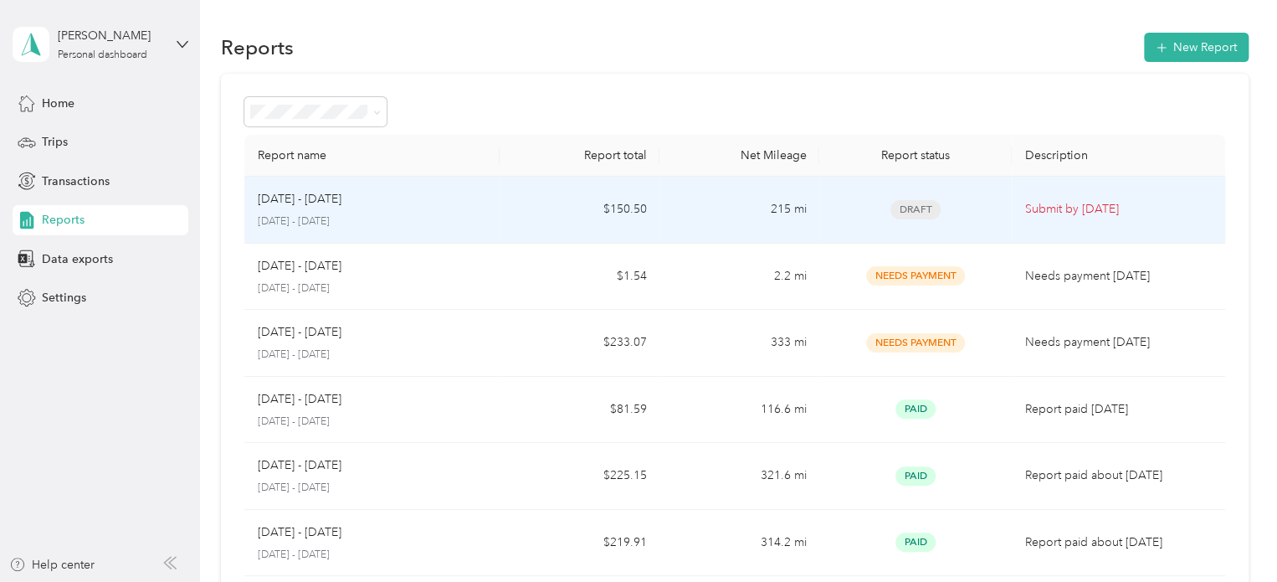
click at [490, 204] on td "[DATE] - [DATE] [DATE] - [DATE]" at bounding box center [372, 210] width 256 height 67
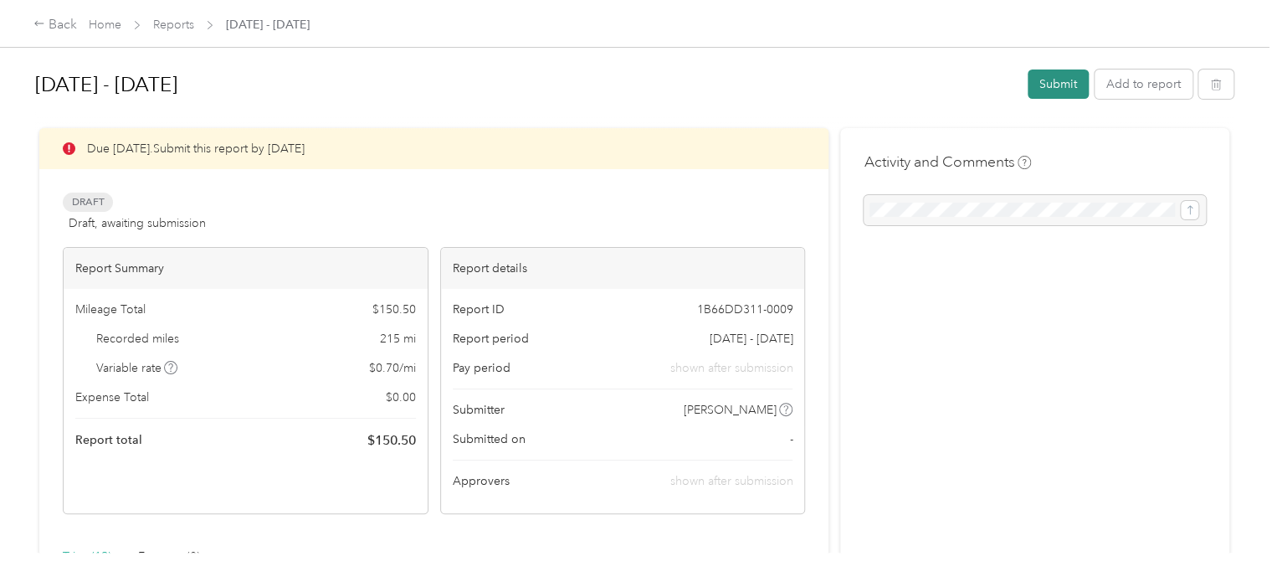
click at [1055, 81] on button "Submit" at bounding box center [1058, 83] width 61 height 29
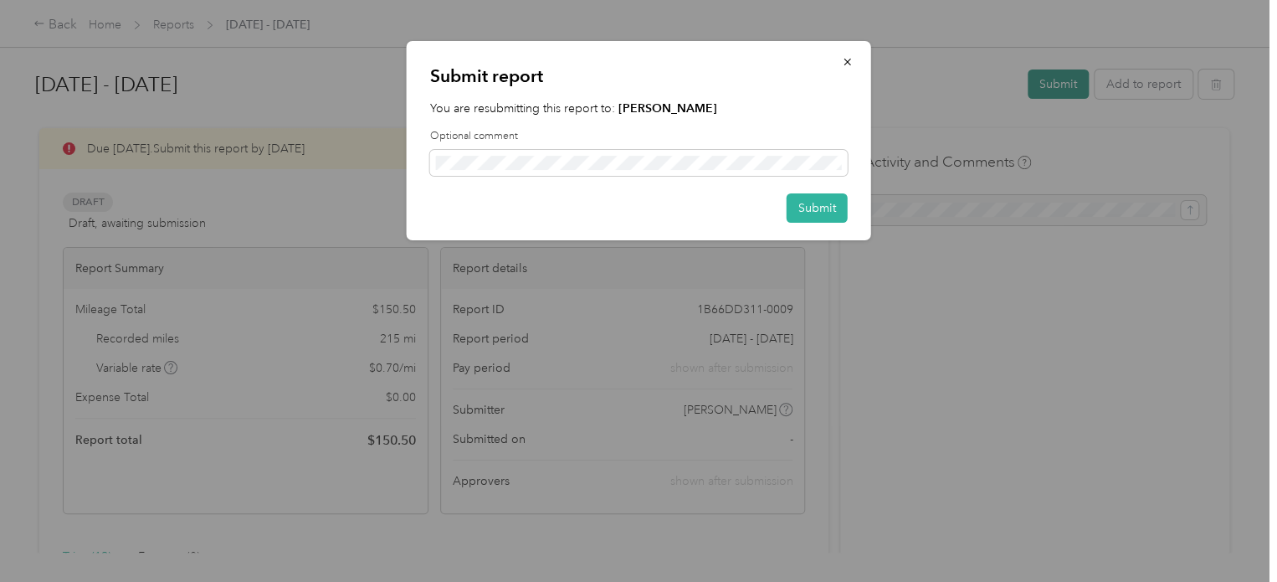
click at [1055, 81] on div "Submit report You are resubmitting this report to: [PERSON_NAME] Optional comme…" at bounding box center [871, 143] width 465 height 204
click at [817, 218] on button "Submit" at bounding box center [817, 207] width 61 height 29
